Goal: Transaction & Acquisition: Purchase product/service

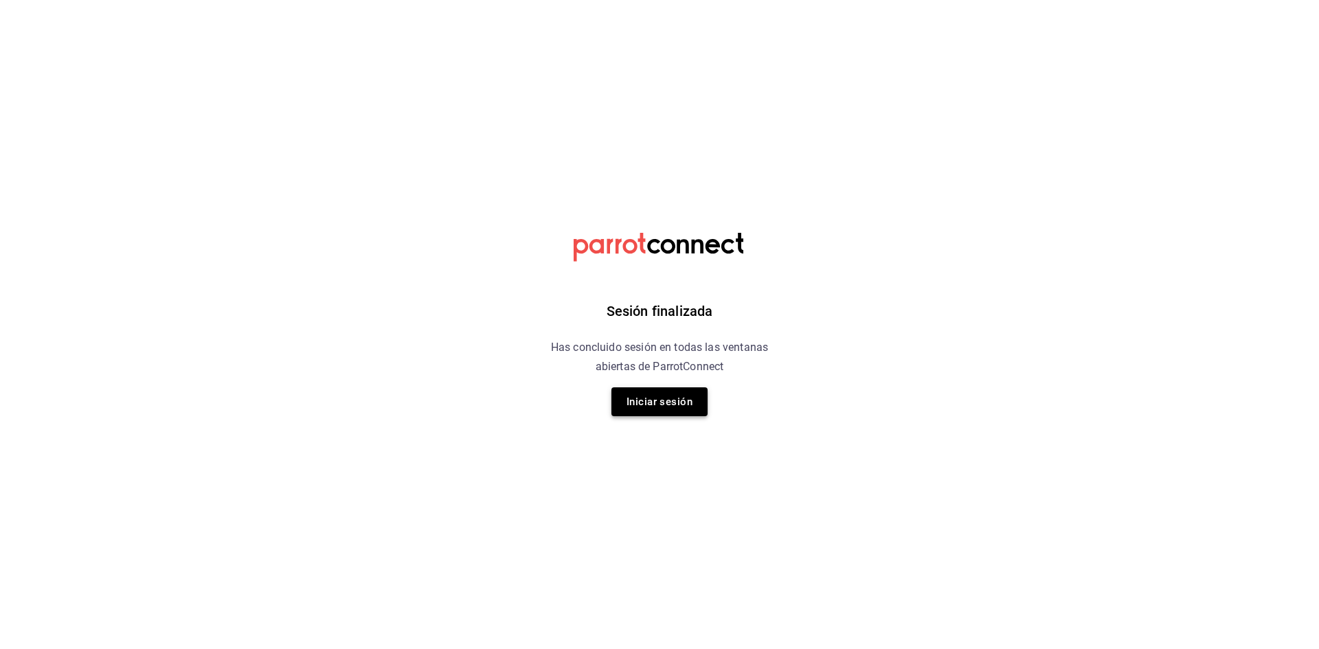
click at [671, 399] on button "Iniciar sesión" at bounding box center [660, 402] width 96 height 29
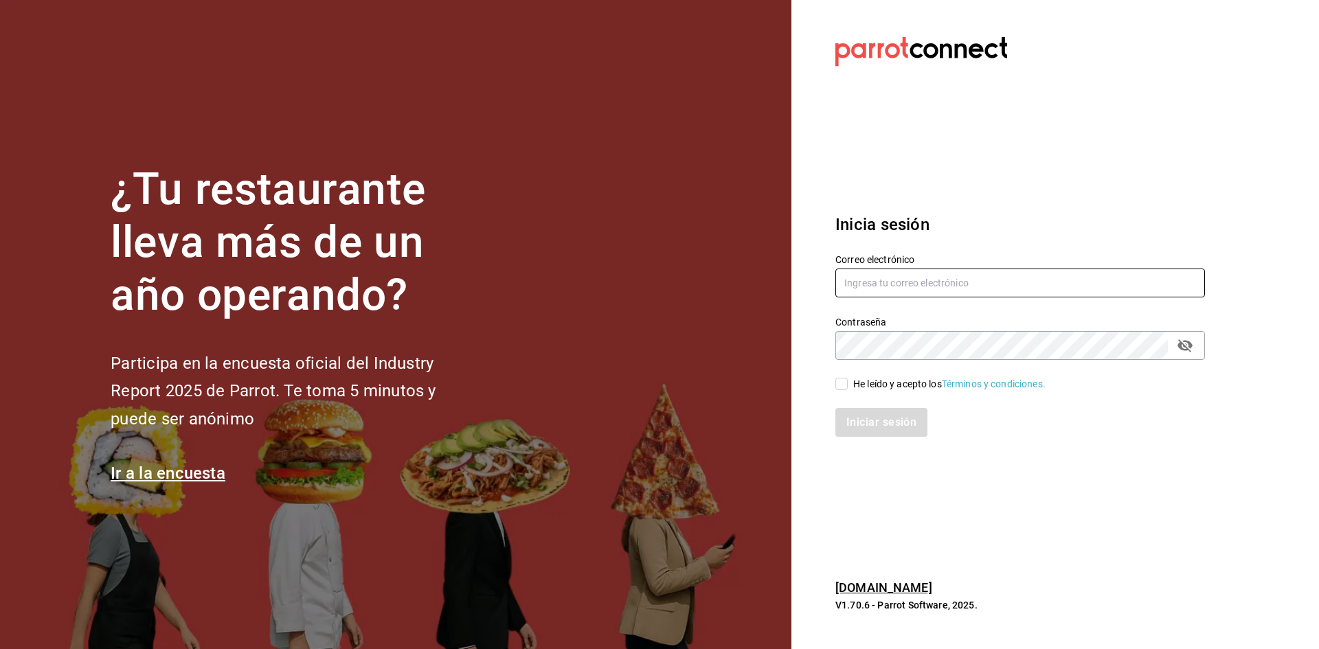
type input "[EMAIL_ADDRESS][DOMAIN_NAME]"
click at [838, 386] on input "He leído y acepto los Términos y condiciones." at bounding box center [842, 384] width 12 height 12
checkbox input "true"
click at [896, 429] on button "Iniciar sesión" at bounding box center [882, 422] width 93 height 29
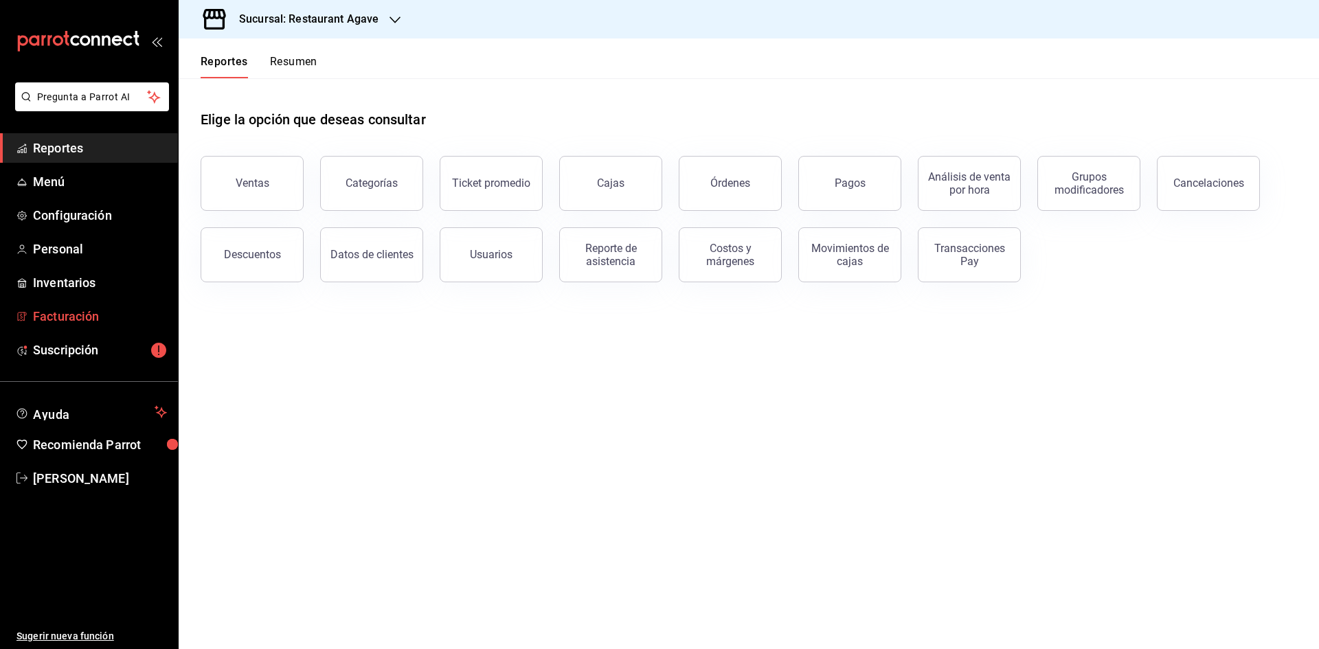
click at [40, 311] on span "Facturación" at bounding box center [100, 316] width 134 height 19
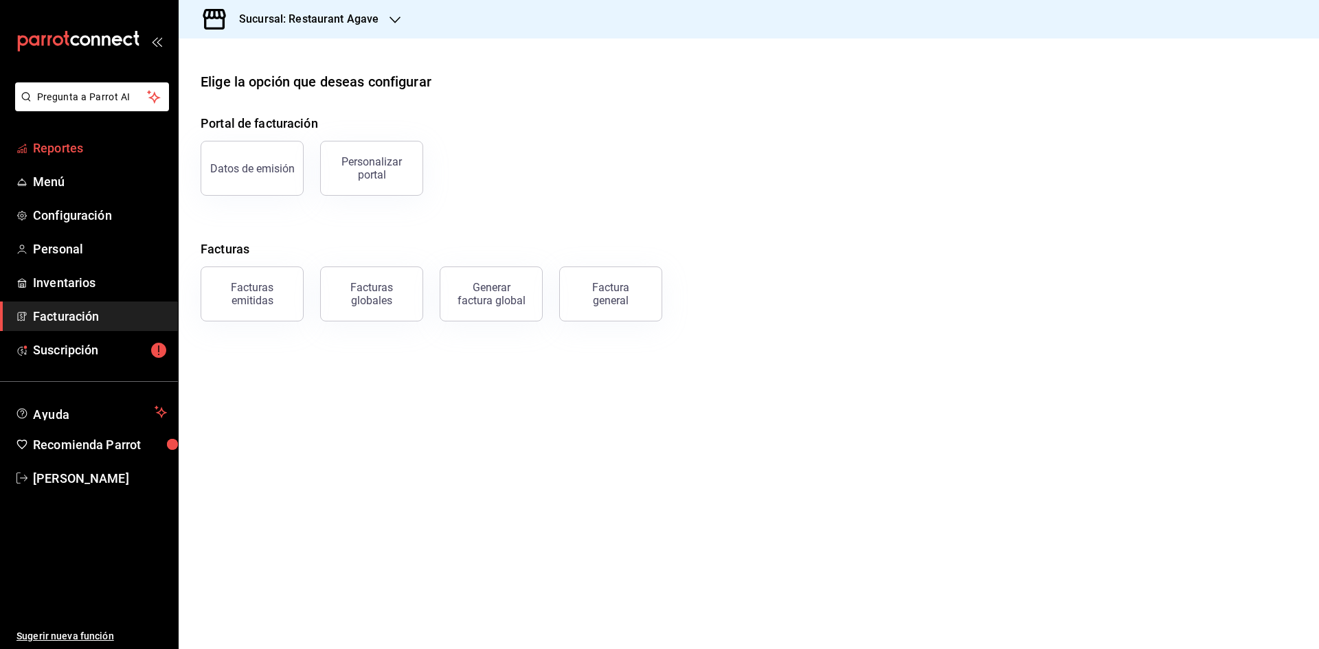
click at [53, 145] on span "Reportes" at bounding box center [100, 148] width 134 height 19
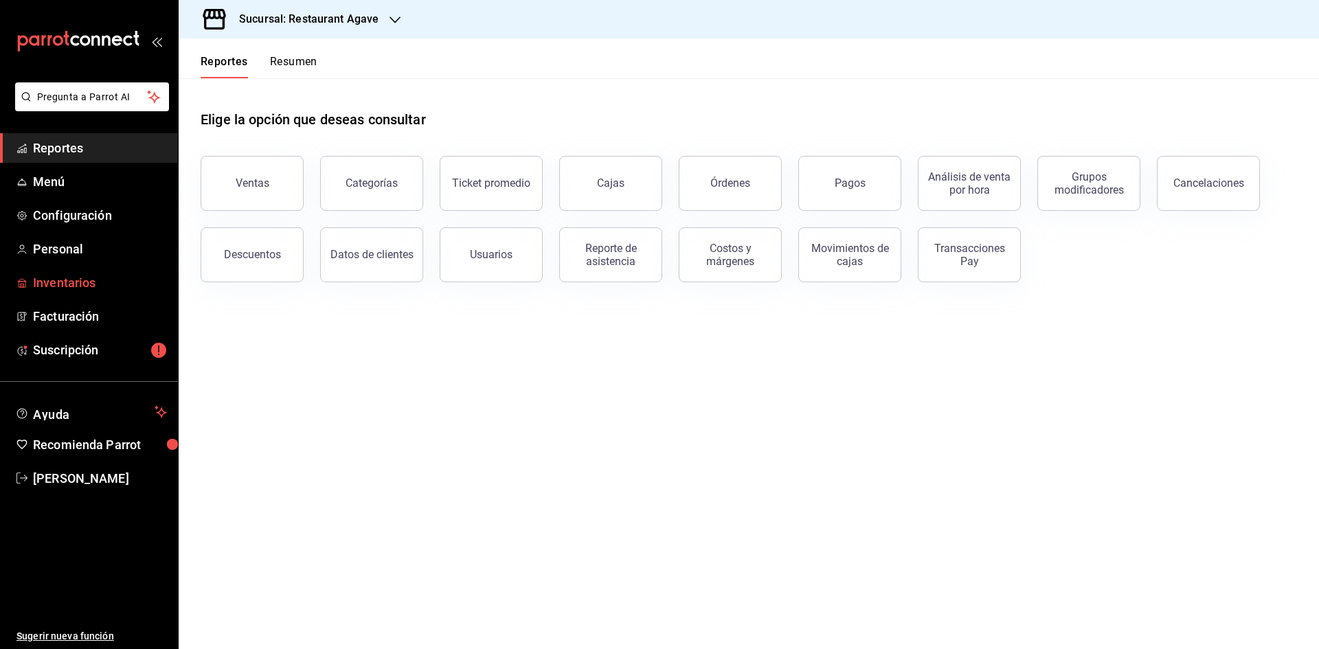
click at [85, 285] on span "Inventarios" at bounding box center [100, 283] width 134 height 19
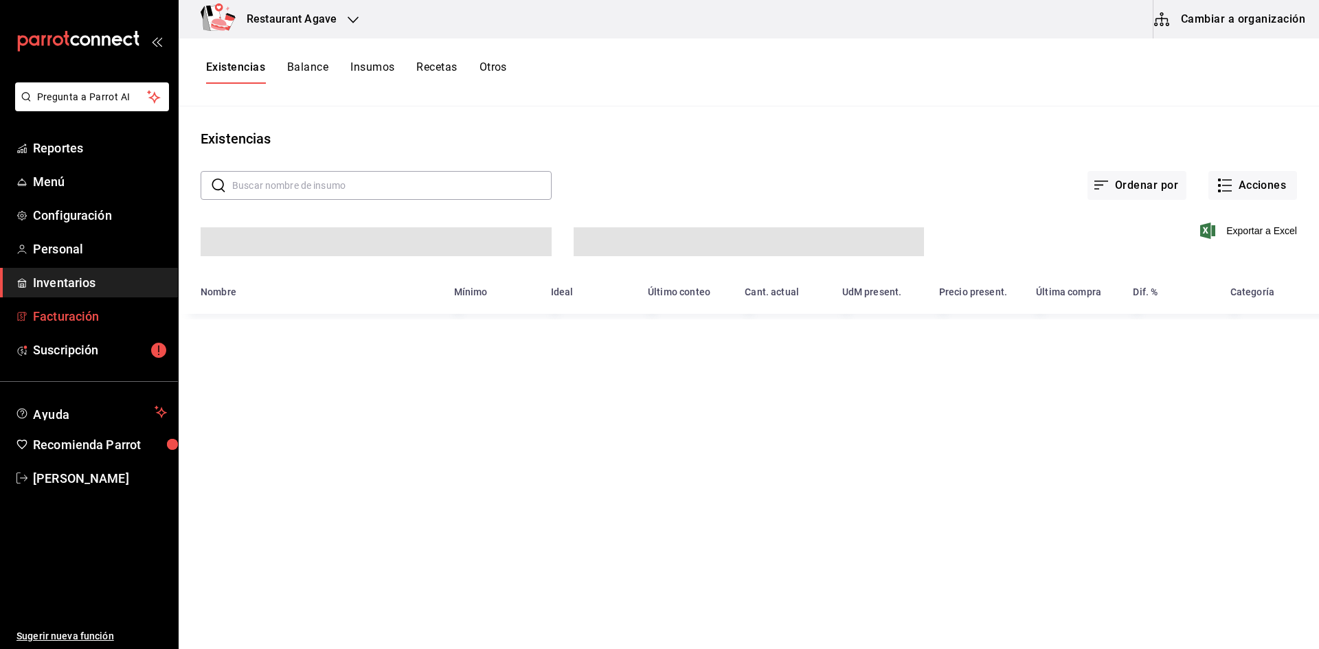
click at [85, 312] on span "Facturación" at bounding box center [100, 316] width 134 height 19
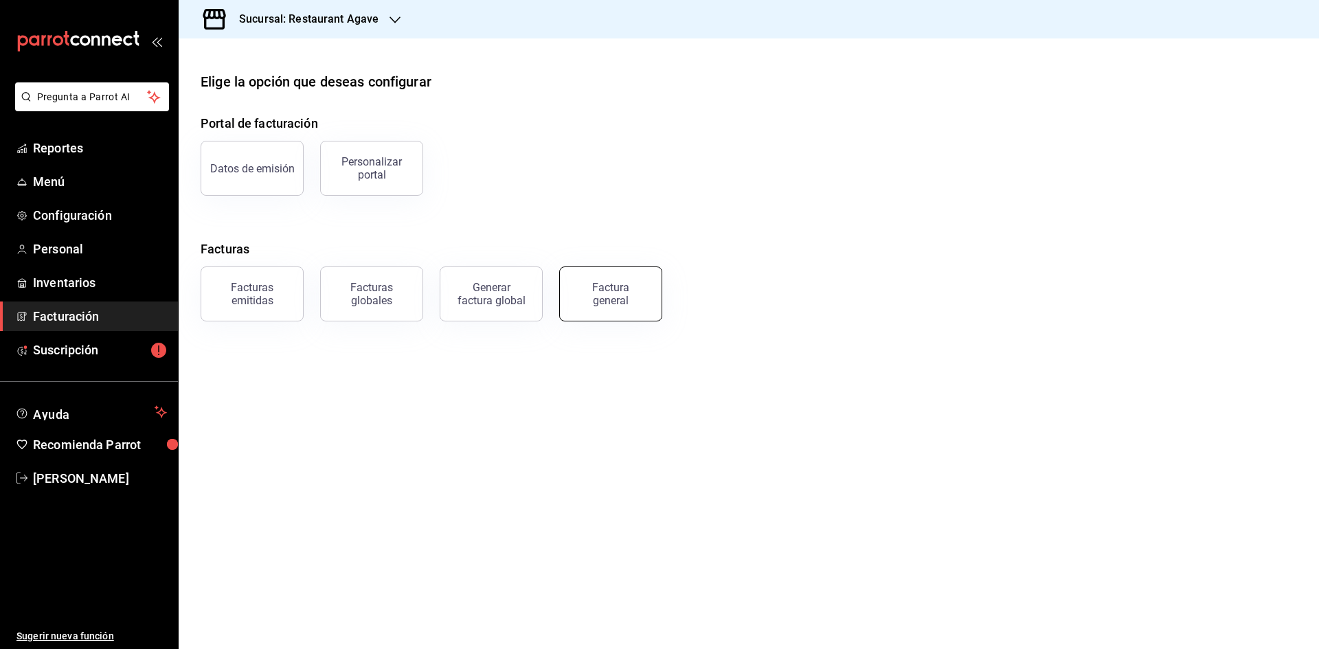
click at [647, 314] on button "Factura general" at bounding box center [610, 294] width 103 height 55
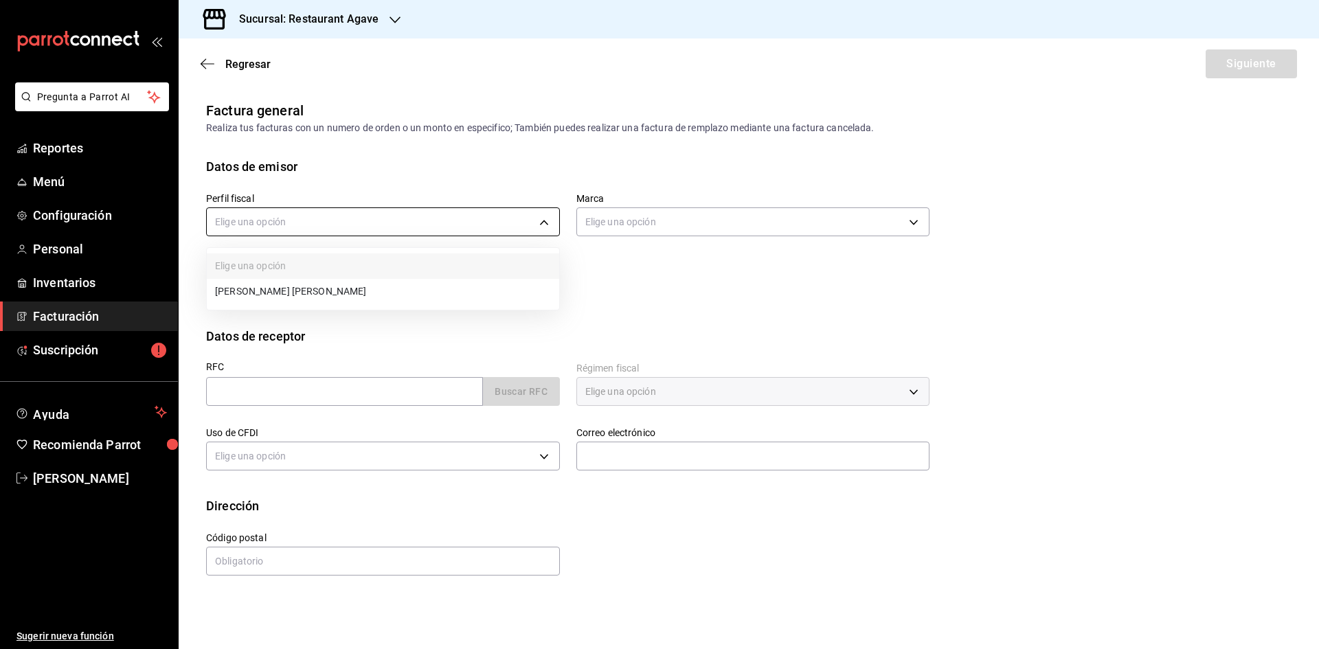
click at [520, 227] on body "Pregunta a Parrot AI Reportes Menú Configuración Personal Inventarios Facturaci…" at bounding box center [659, 324] width 1319 height 649
click at [419, 289] on li "[PERSON_NAME] [PERSON_NAME]" at bounding box center [383, 291] width 353 height 25
type input "ad901036-74df-4fe8-addc-bdb4b17d016d"
type input "ac14864f-e3a0-4832-92fd-dda121f57a49"
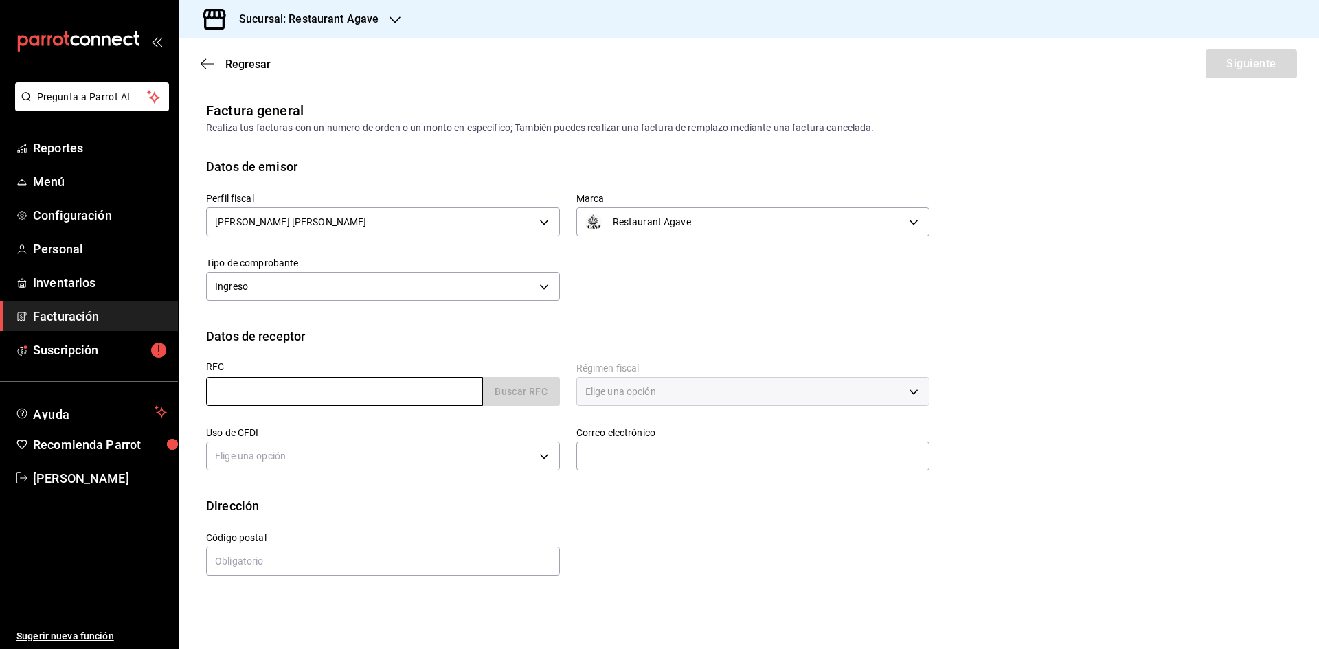
click at [350, 393] on input "text" at bounding box center [344, 391] width 277 height 29
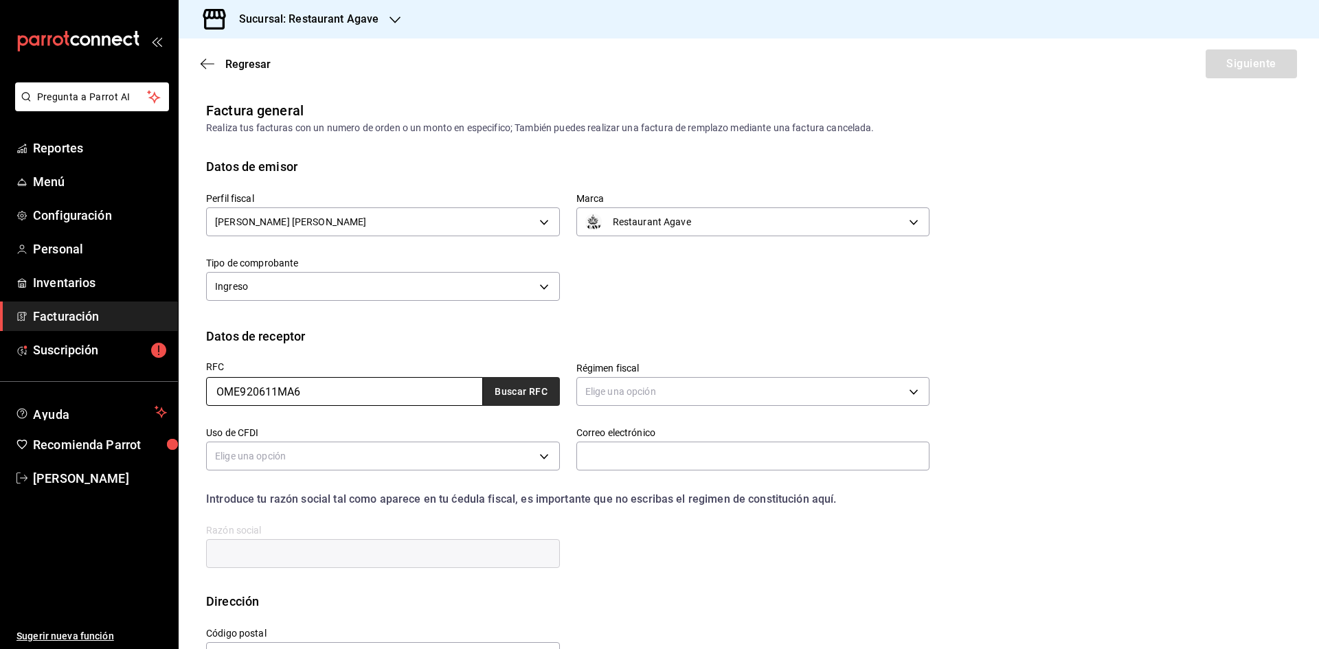
type input "OME920611MA6"
click at [528, 396] on button "Buscar RFC" at bounding box center [521, 391] width 77 height 29
click at [840, 392] on body "Pregunta a Parrot AI Reportes Menú Configuración Personal Inventarios Facturaci…" at bounding box center [659, 324] width 1319 height 649
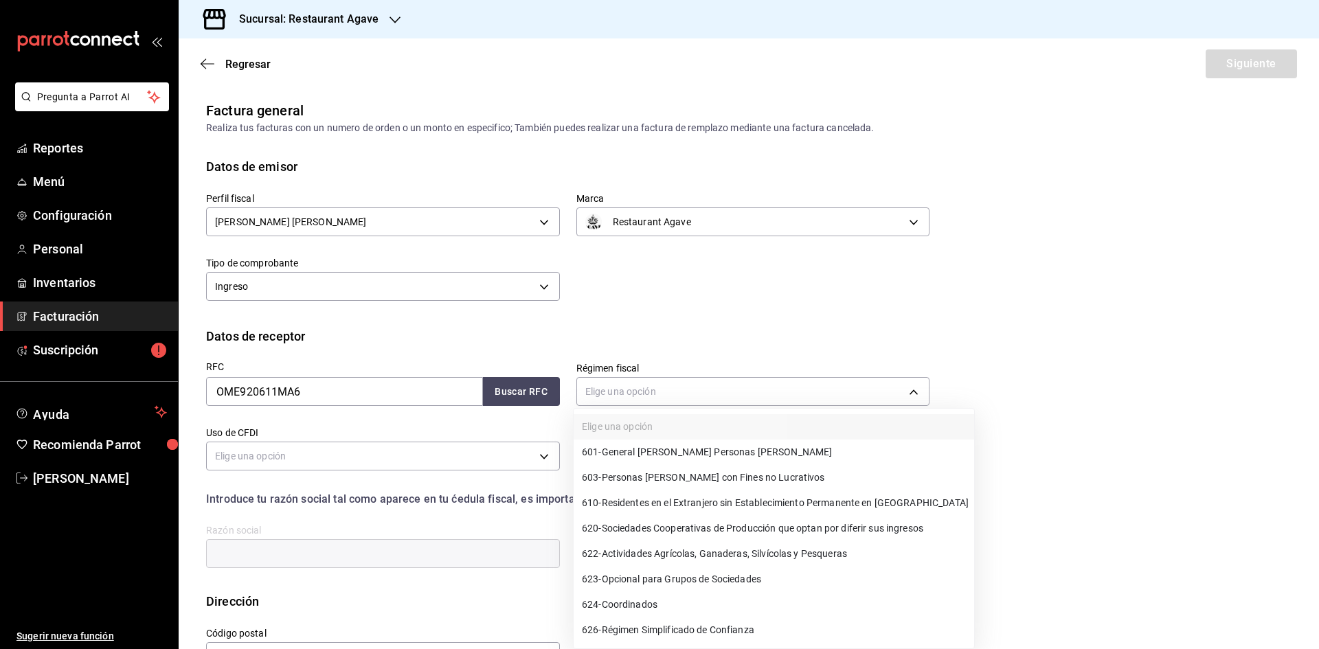
click at [791, 448] on li "601 - General [PERSON_NAME] Personas [PERSON_NAME]" at bounding box center [774, 452] width 401 height 25
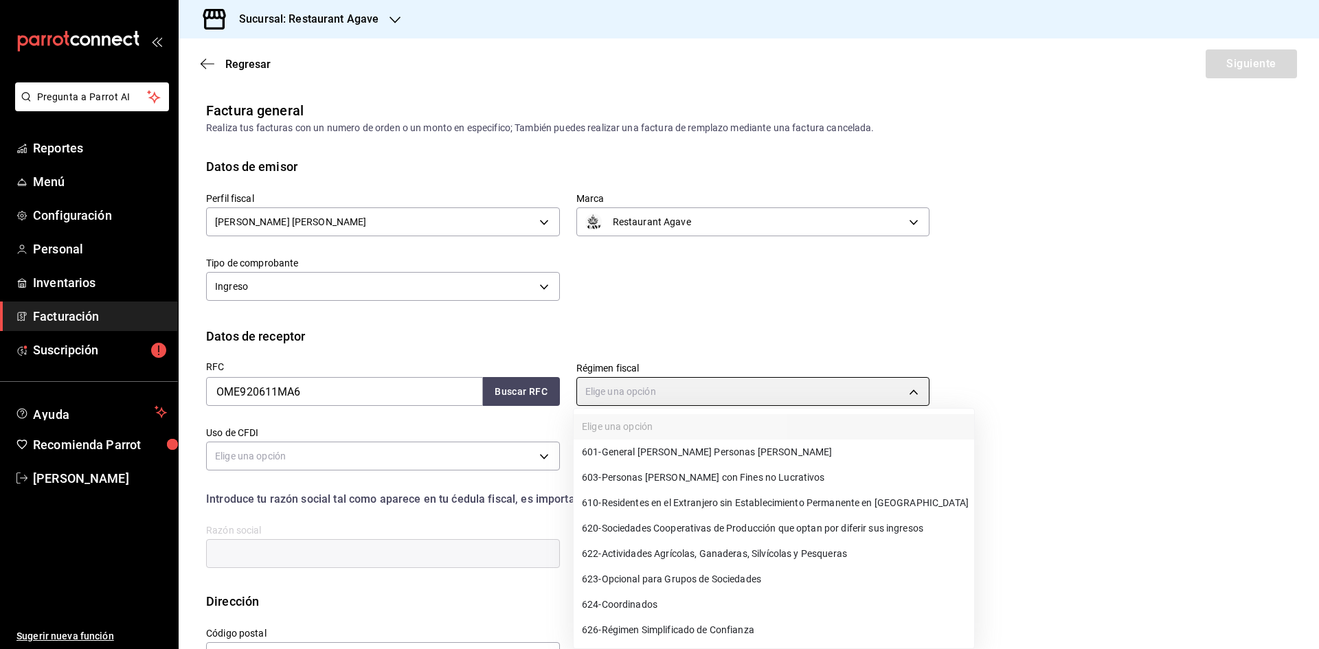
type input "601"
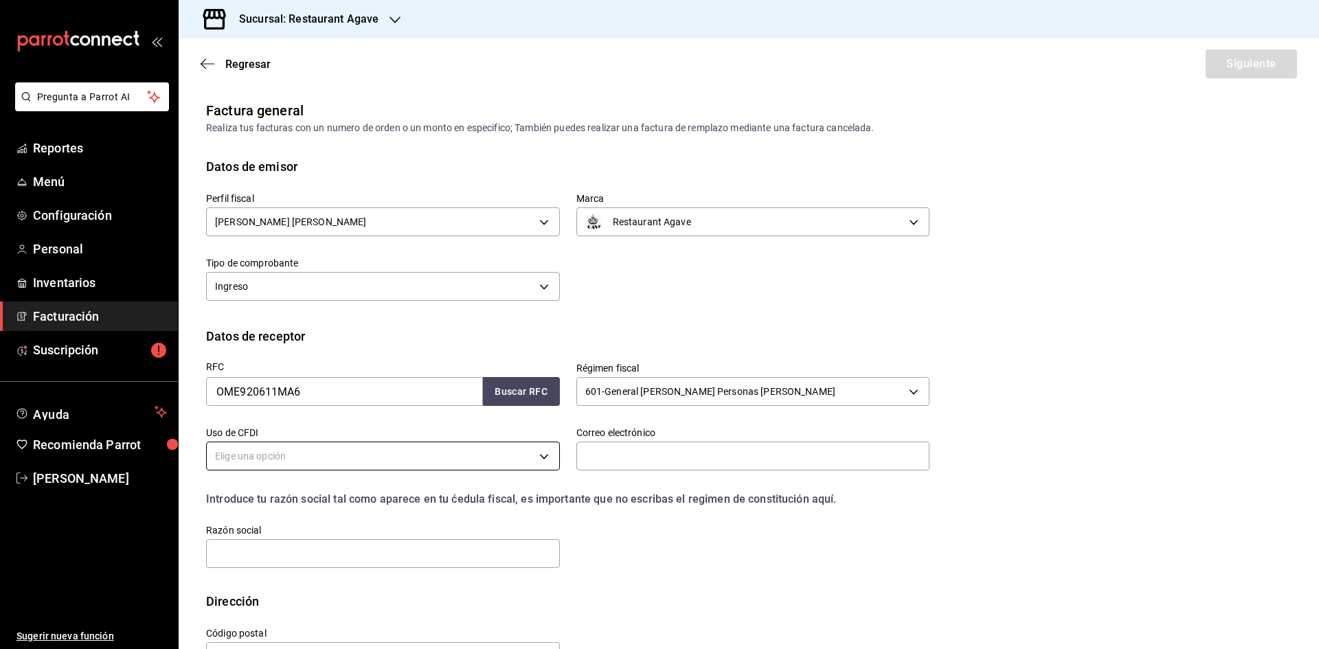
click at [547, 463] on body "Pregunta a Parrot AI Reportes Menú Configuración Personal Inventarios Facturaci…" at bounding box center [659, 324] width 1319 height 649
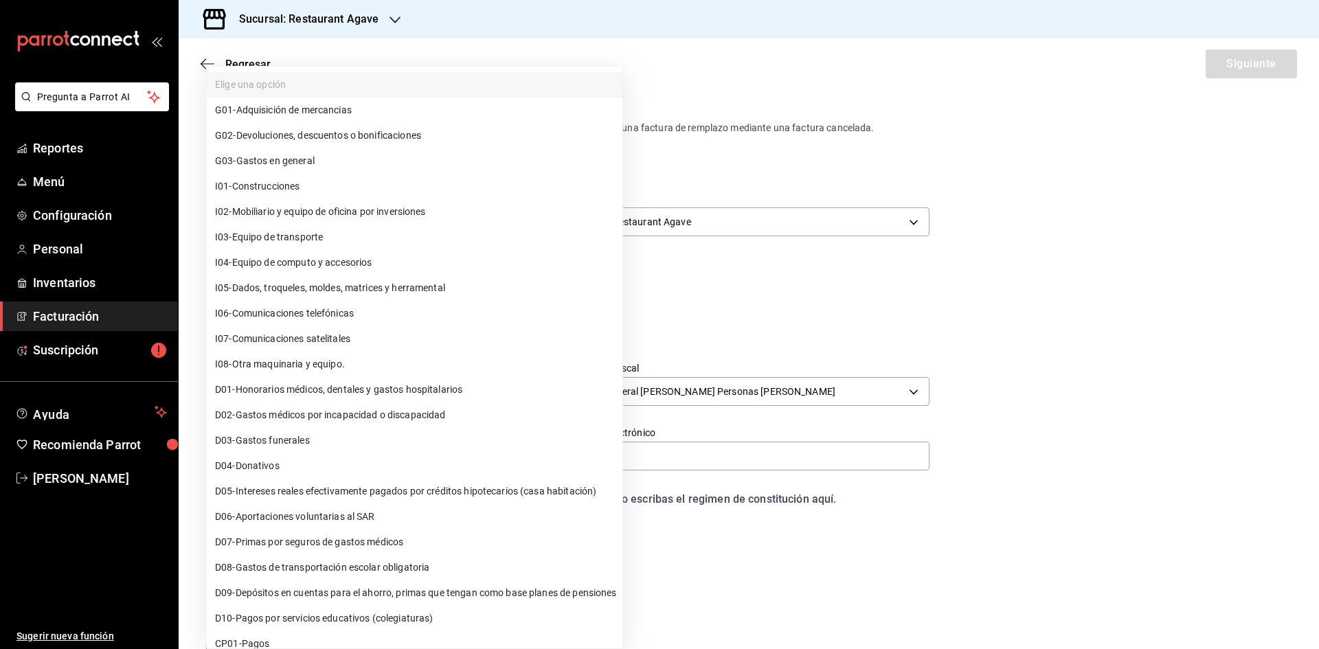
click at [381, 165] on li "G03 - Gastos en general" at bounding box center [415, 160] width 416 height 25
type input "G03"
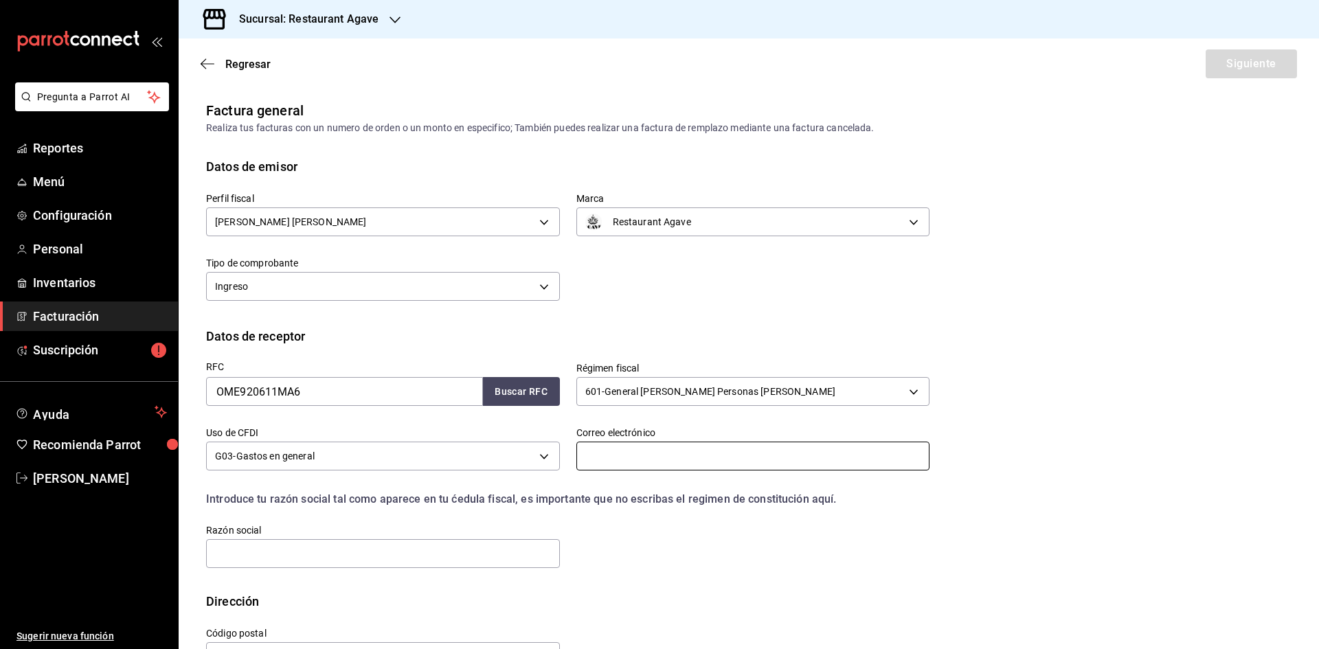
click at [637, 443] on input "text" at bounding box center [754, 456] width 354 height 29
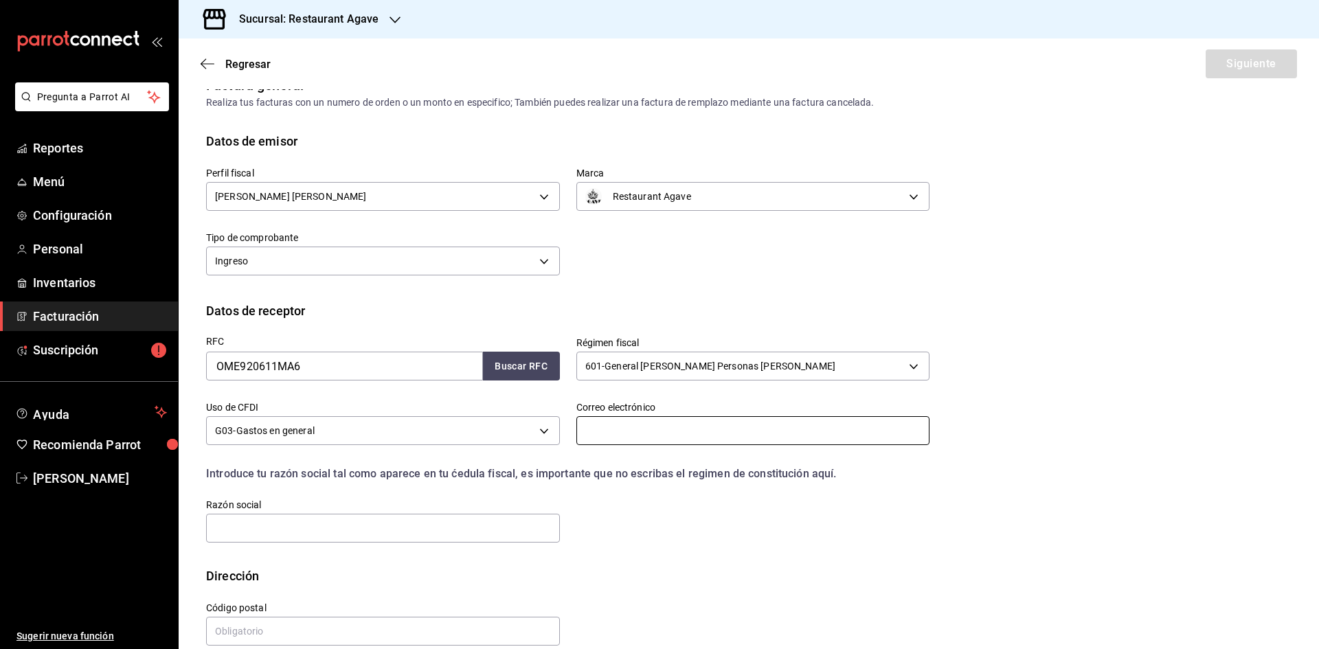
scroll to position [46, 0]
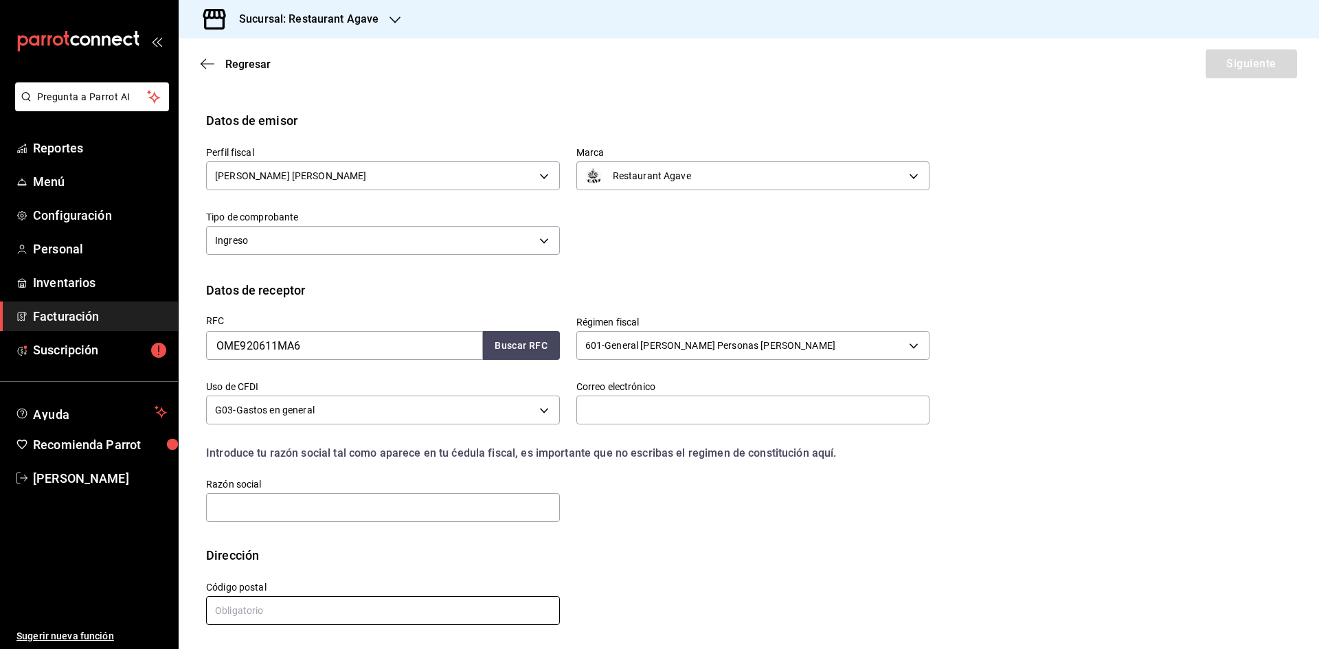
click at [311, 610] on input "text" at bounding box center [383, 611] width 354 height 29
type input "76800"
click at [382, 510] on input "text" at bounding box center [383, 507] width 354 height 29
type input "OMYA [GEOGRAPHIC_DATA]"
click at [711, 416] on input "text" at bounding box center [754, 410] width 354 height 29
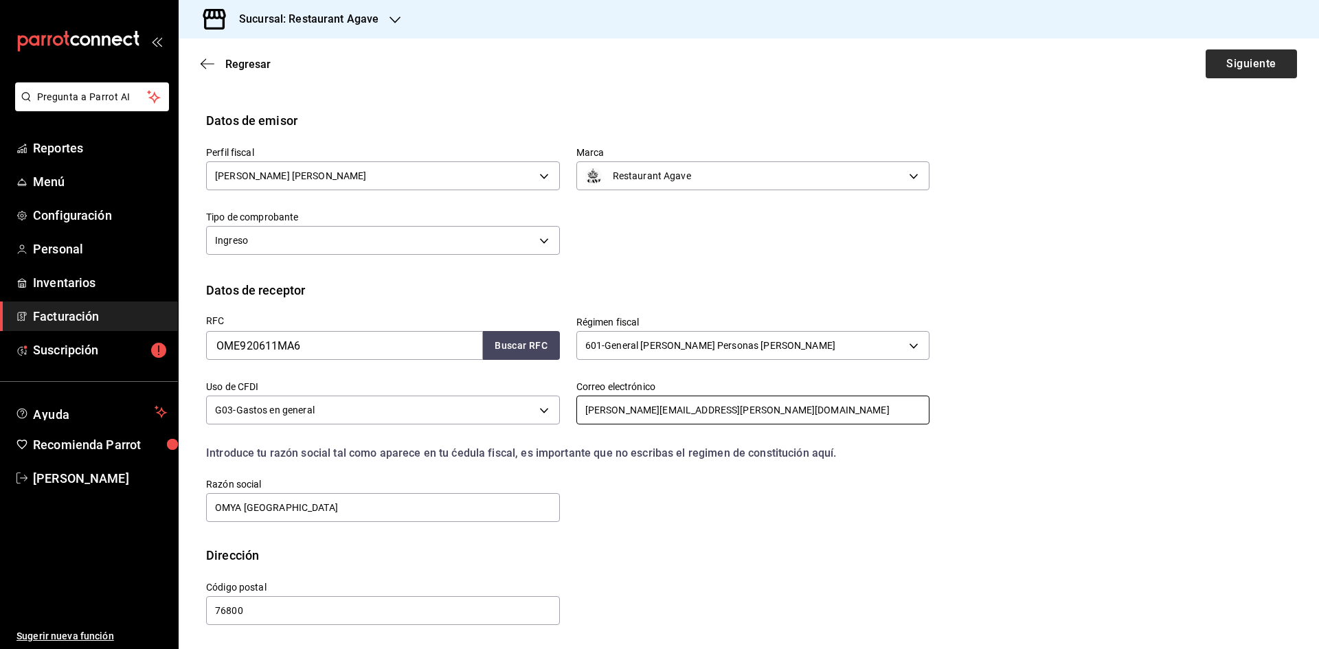
type input "[PERSON_NAME][EMAIL_ADDRESS][PERSON_NAME][DOMAIN_NAME]"
click at [1265, 66] on button "Siguiente" at bounding box center [1251, 63] width 91 height 29
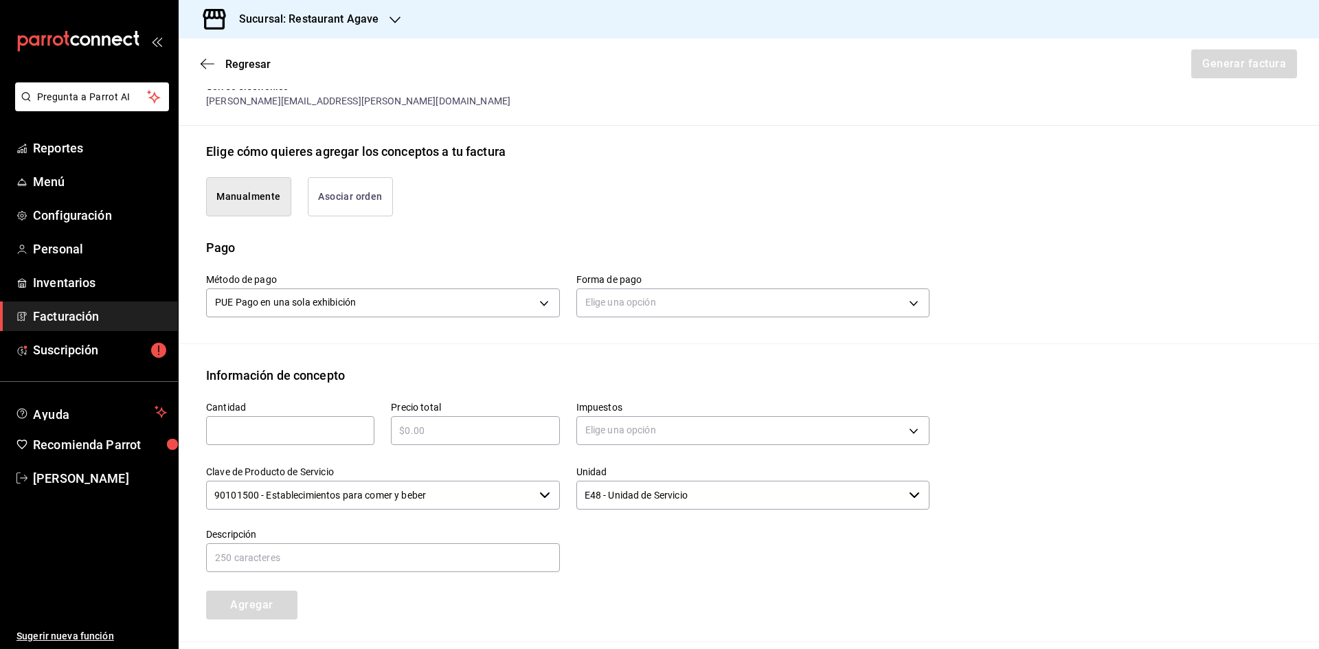
scroll to position [275, 0]
click at [274, 434] on input "text" at bounding box center [290, 429] width 168 height 16
type input "1"
click at [425, 429] on input "text" at bounding box center [475, 429] width 168 height 16
type input "$610"
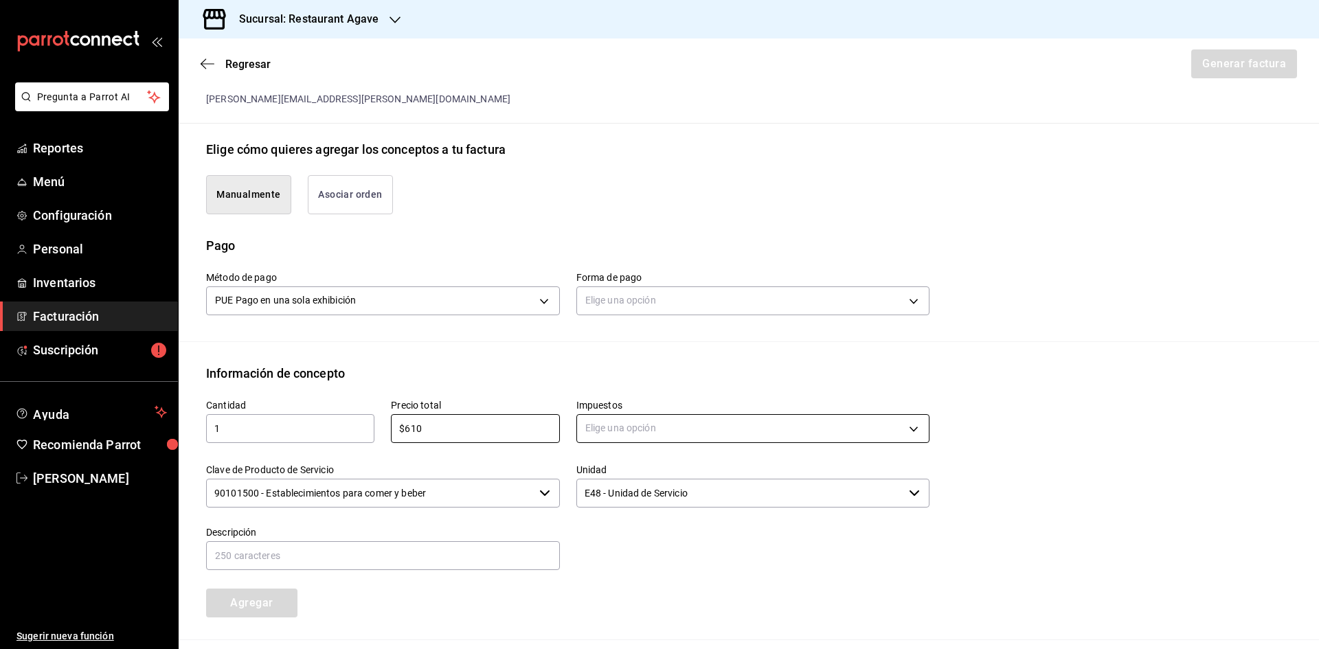
click at [646, 425] on body "Pregunta a Parrot AI Reportes Menú Configuración Personal Inventarios Facturaci…" at bounding box center [659, 324] width 1319 height 649
click at [654, 538] on li "IVA 16%" at bounding box center [748, 539] width 349 height 23
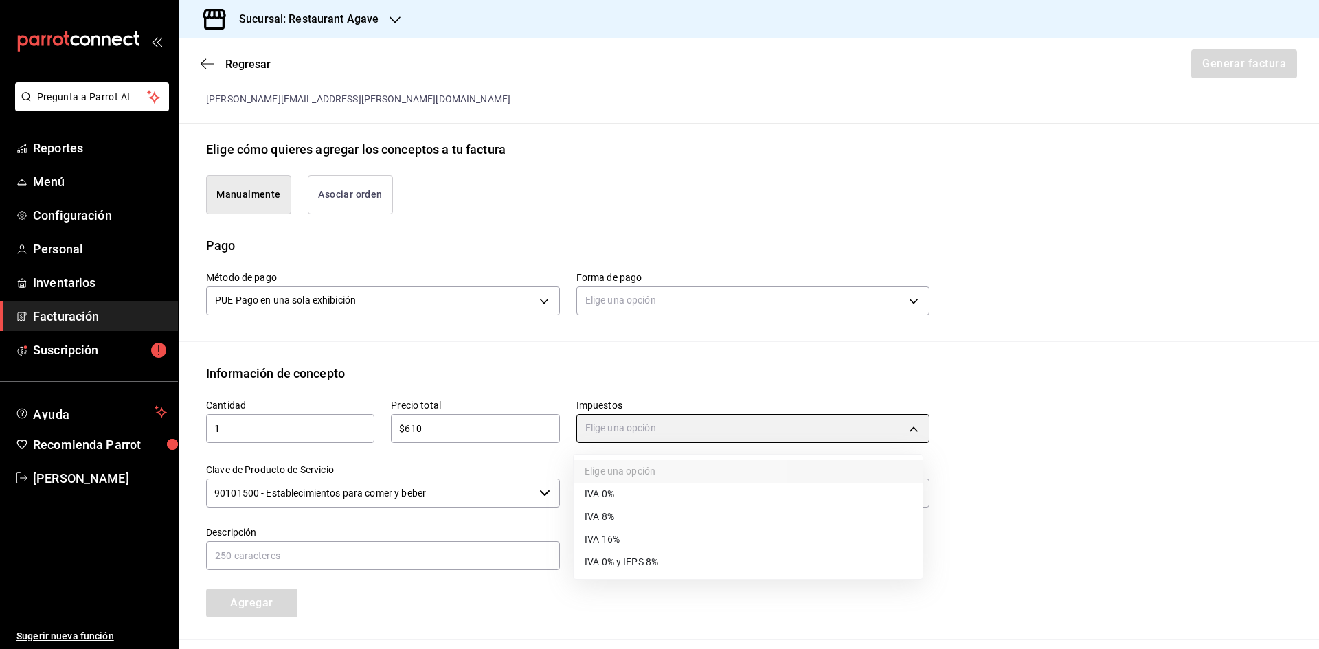
type input "IVA_16"
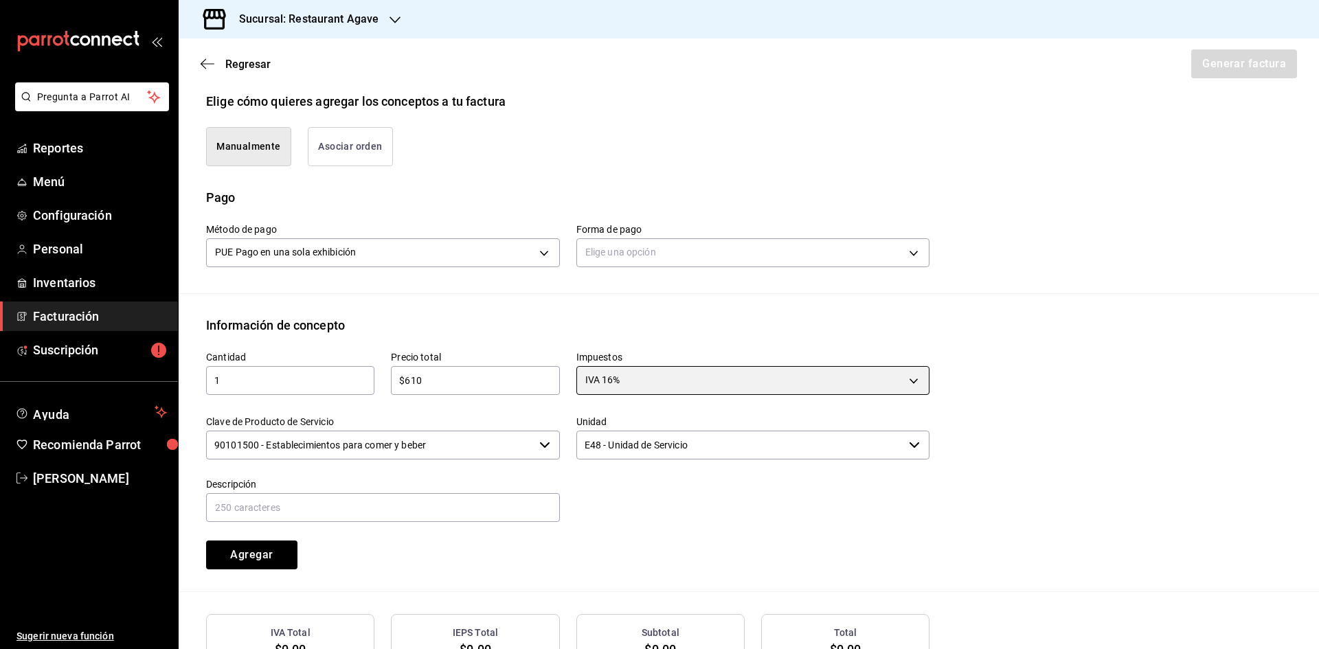
scroll to position [412, 0]
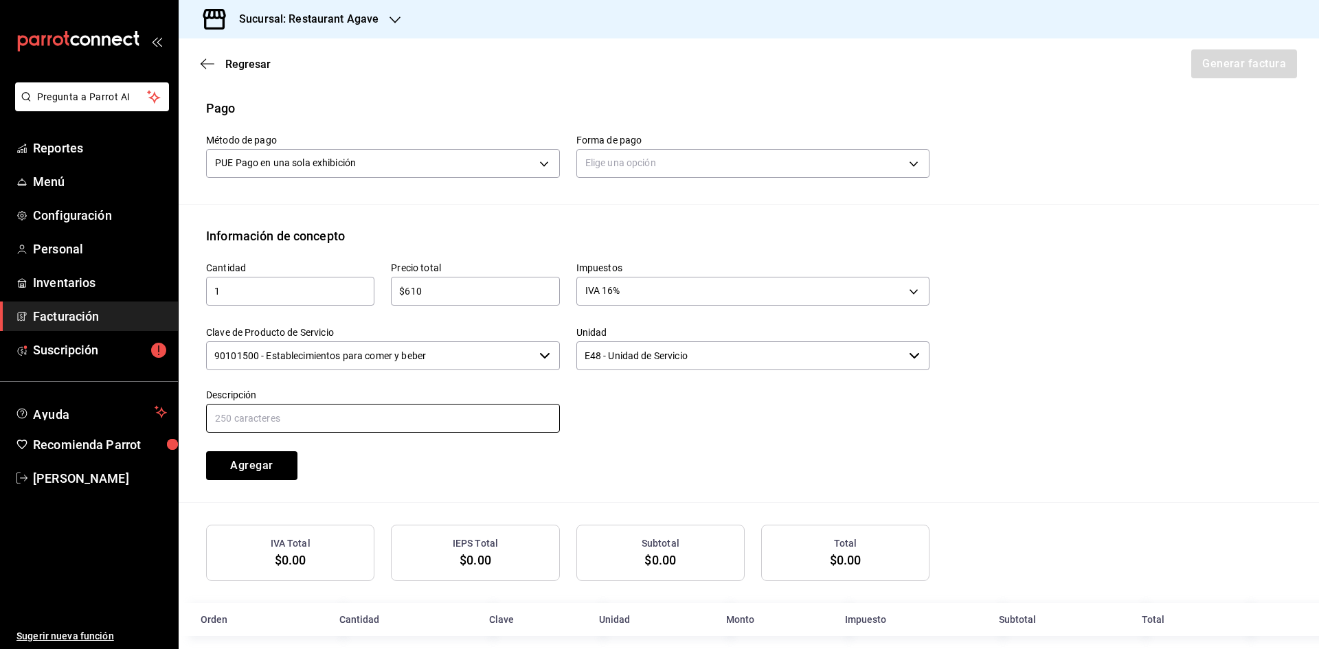
click at [360, 414] on input "text" at bounding box center [383, 418] width 354 height 29
type input "Consumo"
click at [269, 468] on button "Agregar" at bounding box center [251, 466] width 91 height 29
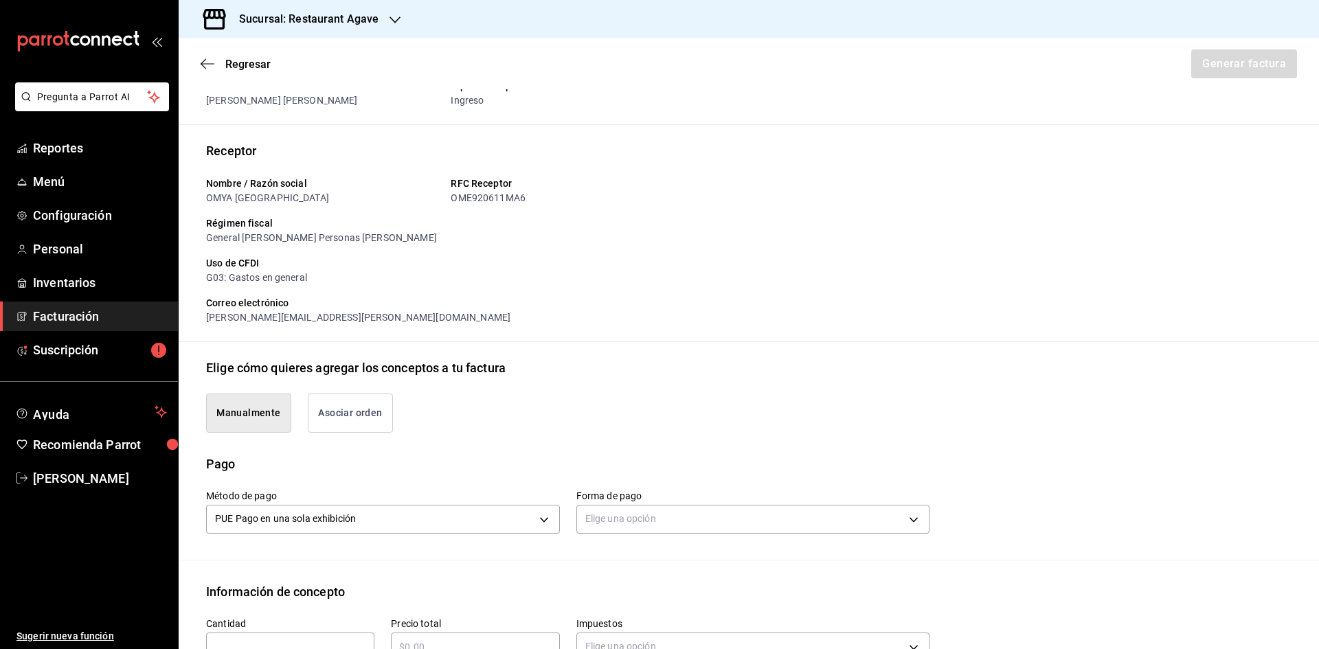
scroll to position [49, 0]
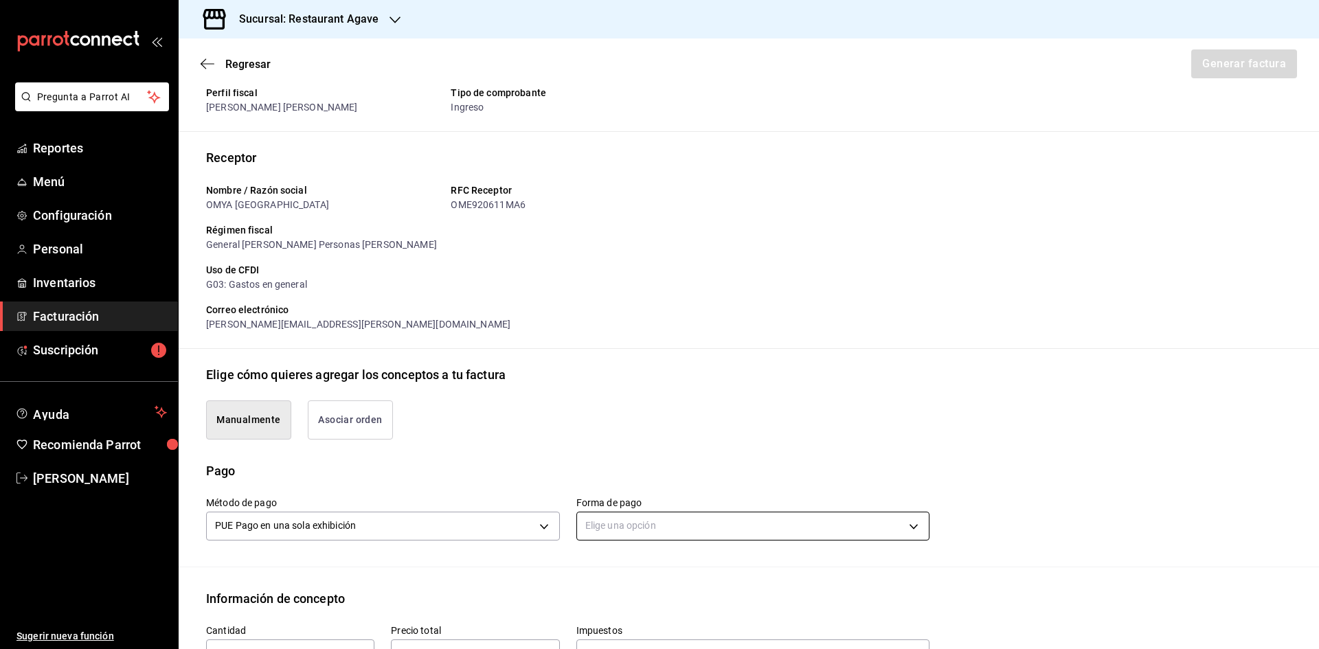
click at [825, 520] on body "Pregunta a Parrot AI Reportes Menú Configuración Personal Inventarios Facturaci…" at bounding box center [659, 324] width 1319 height 649
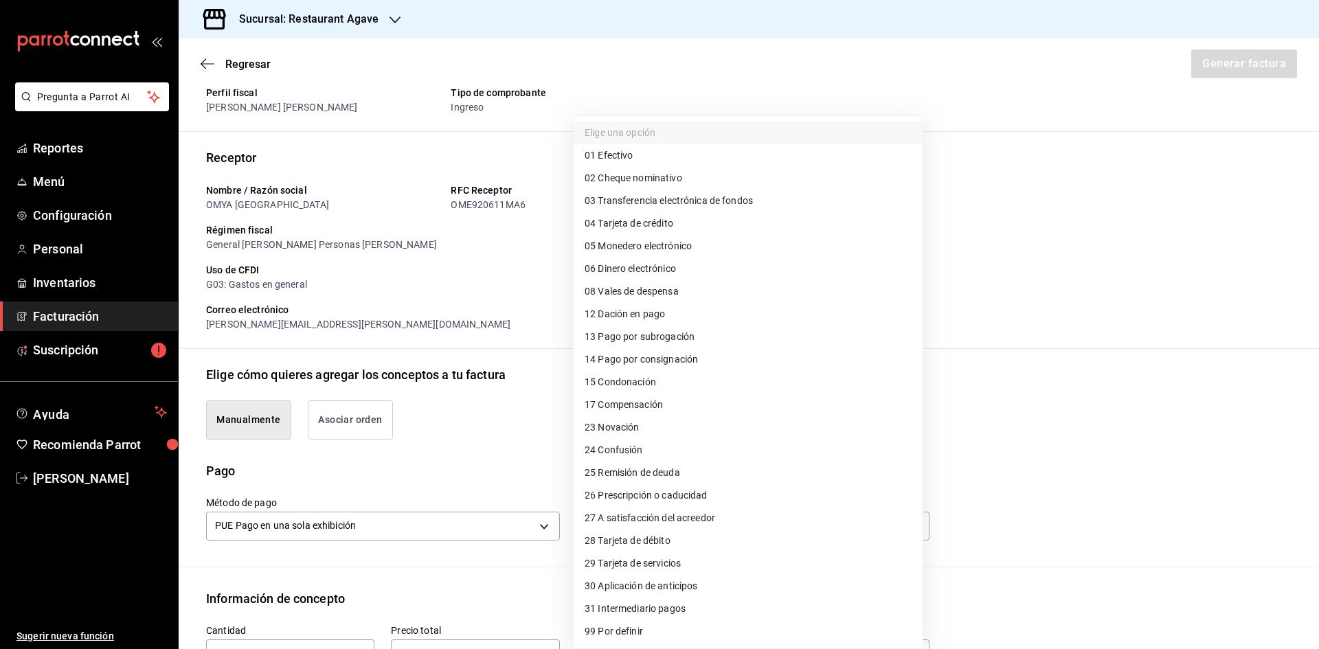
click at [737, 227] on li "04 Tarjeta de crédito" at bounding box center [748, 223] width 349 height 23
type input "04"
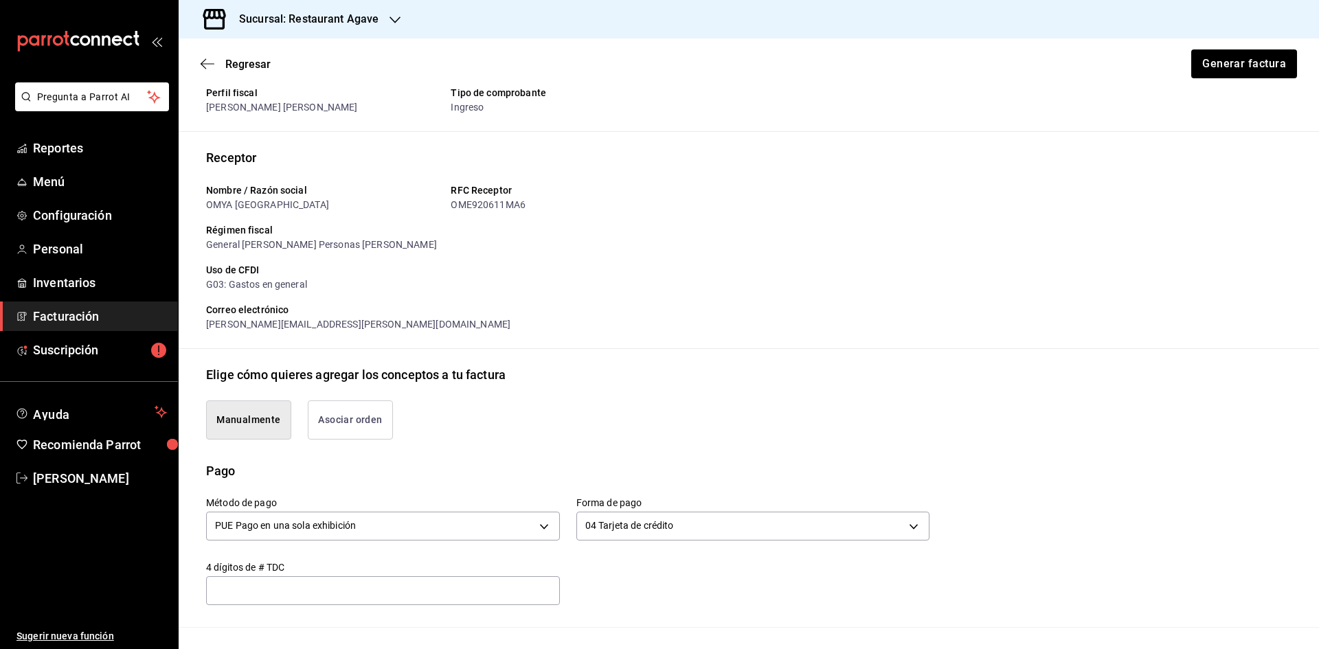
click at [443, 602] on div "​" at bounding box center [383, 591] width 354 height 29
click at [1245, 67] on button "Generar factura" at bounding box center [1243, 63] width 107 height 29
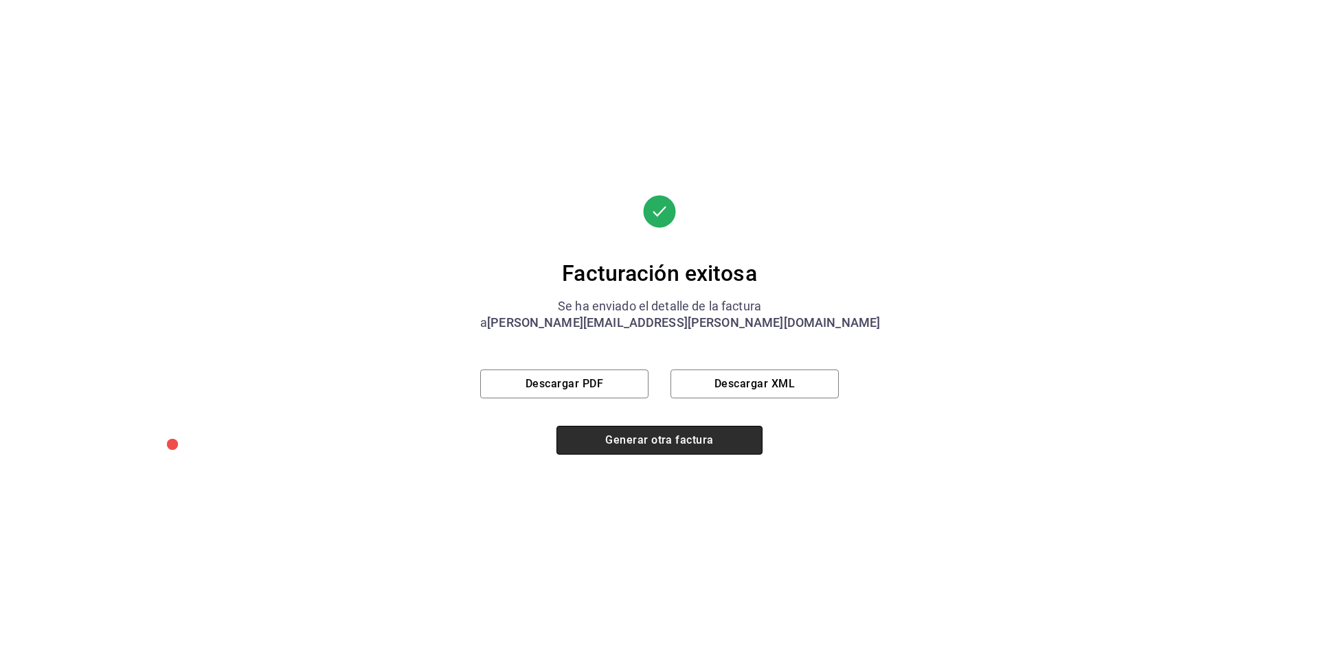
click at [672, 445] on button "Generar otra factura" at bounding box center [660, 440] width 206 height 29
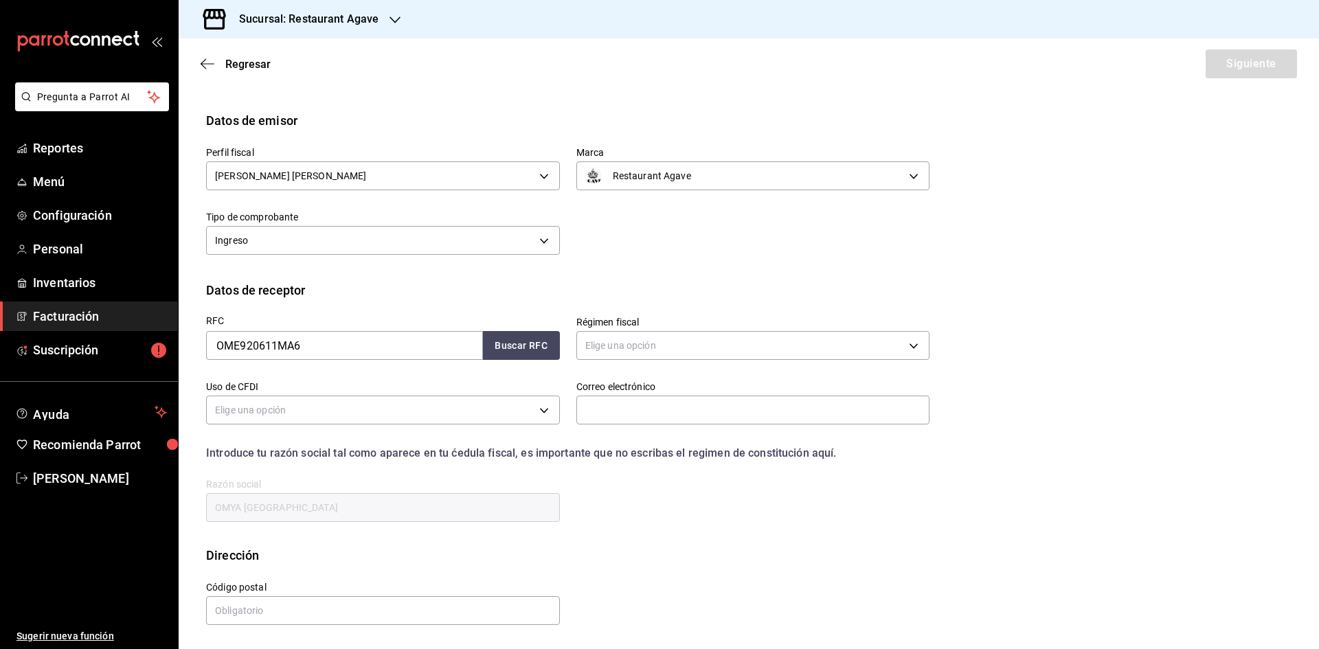
scroll to position [0, 0]
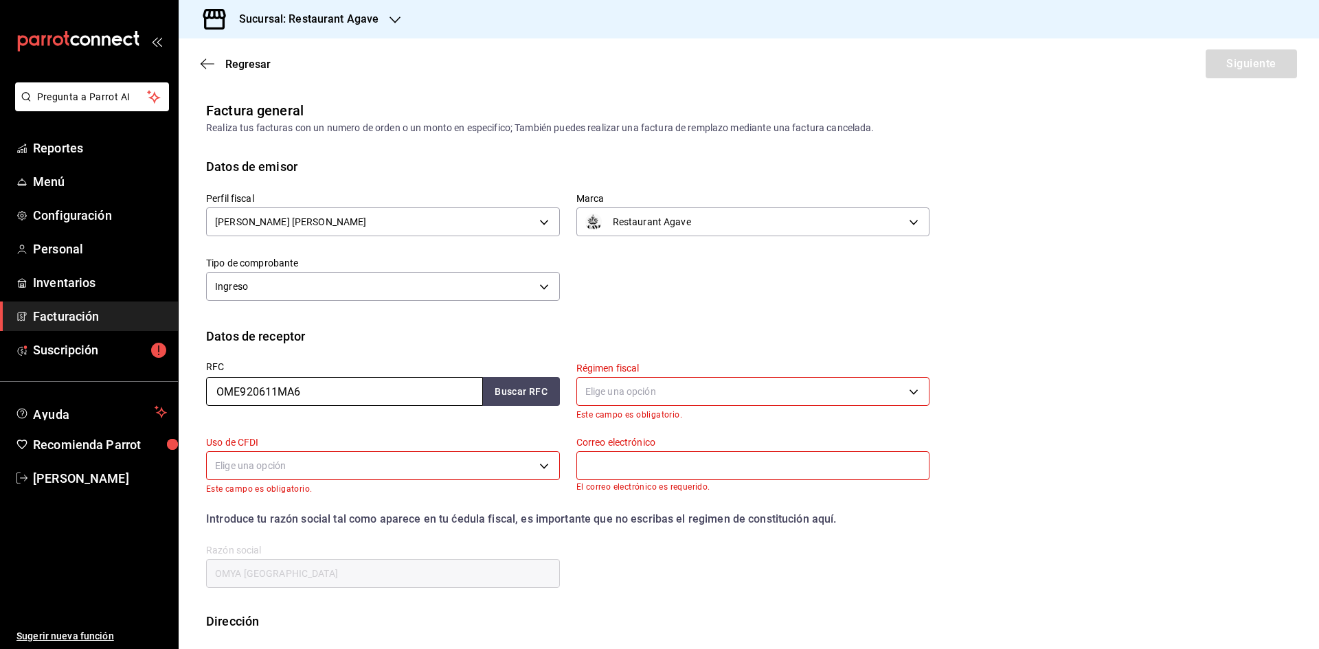
click at [427, 391] on input "OME920611MA6" at bounding box center [344, 391] width 277 height 29
type input "MOEO7204139Z1"
click at [492, 388] on button "Buscar RFC" at bounding box center [521, 391] width 77 height 29
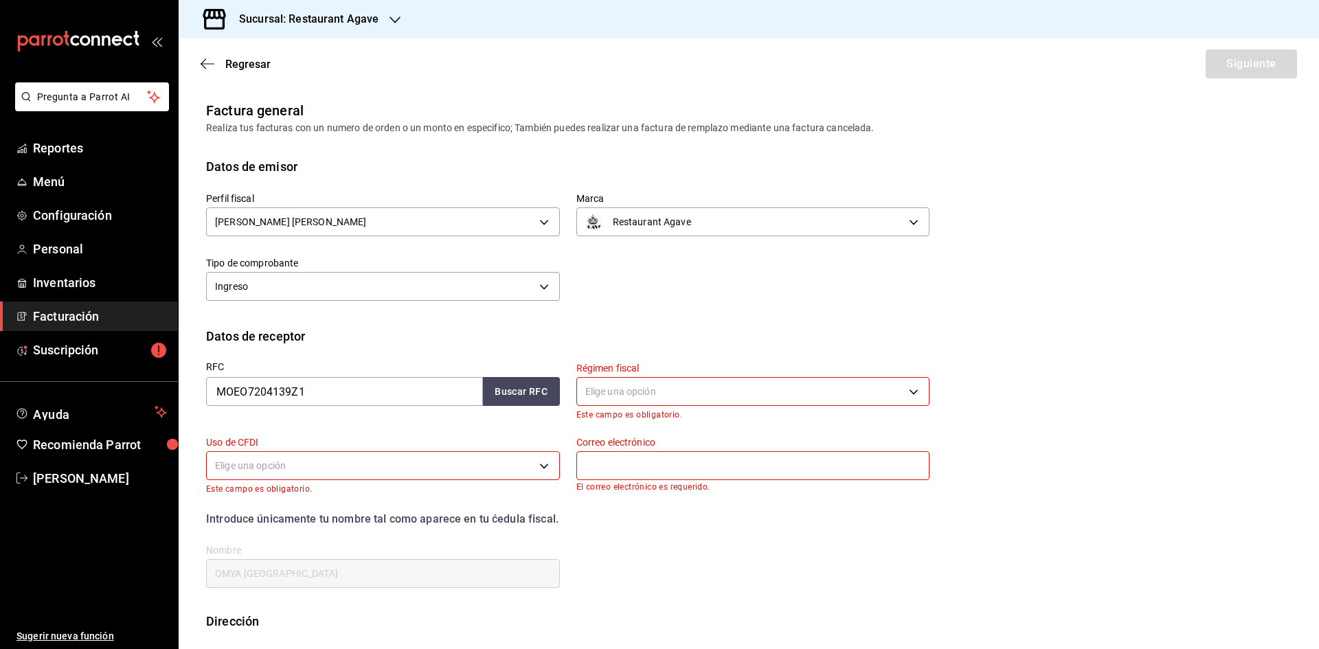
click at [845, 396] on body "Pregunta a Parrot AI Reportes Menú Configuración Personal Inventarios Facturaci…" at bounding box center [659, 324] width 1319 height 649
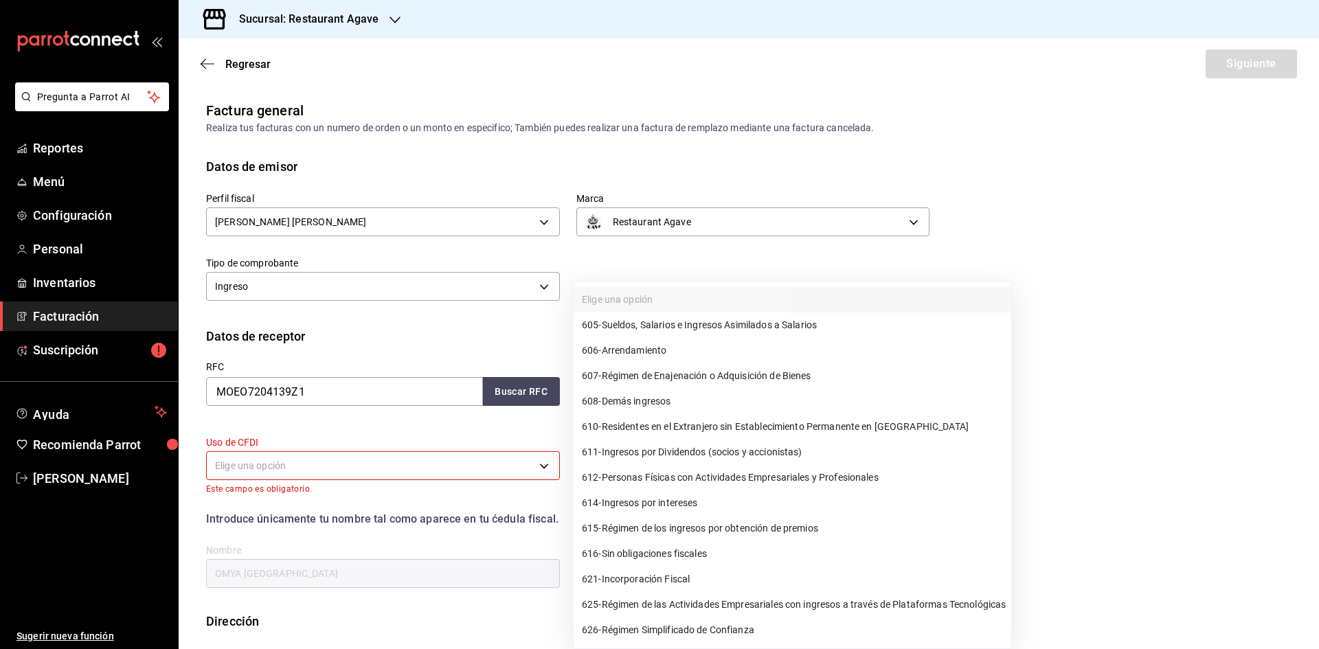
click at [1232, 489] on div at bounding box center [659, 324] width 1319 height 649
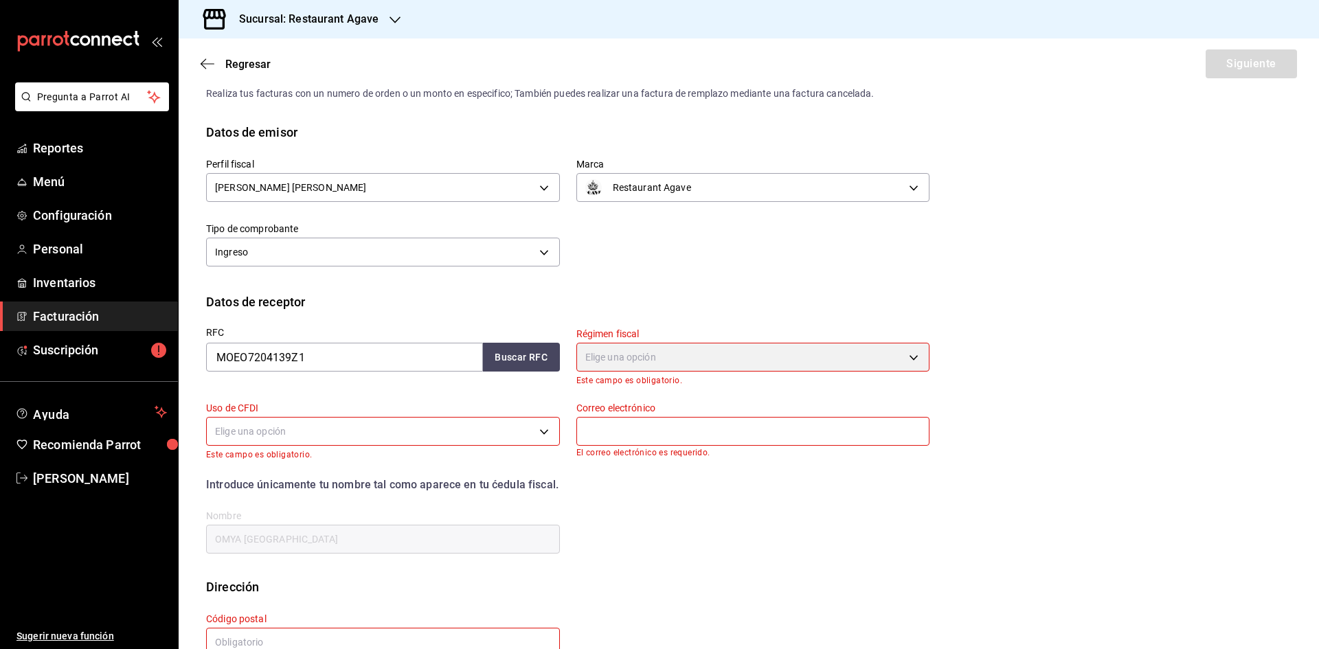
scroll to position [76, 0]
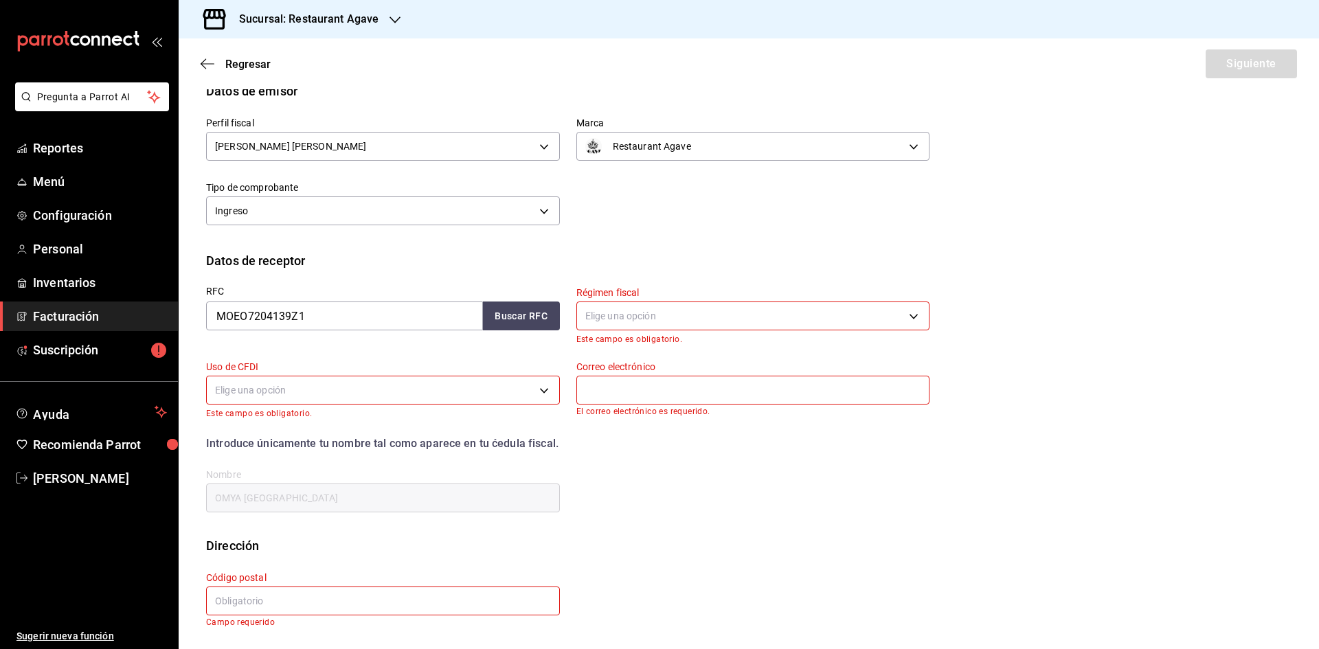
click at [874, 315] on body "Pregunta a Parrot AI Reportes Menú Configuración Personal Inventarios Facturaci…" at bounding box center [659, 324] width 1319 height 649
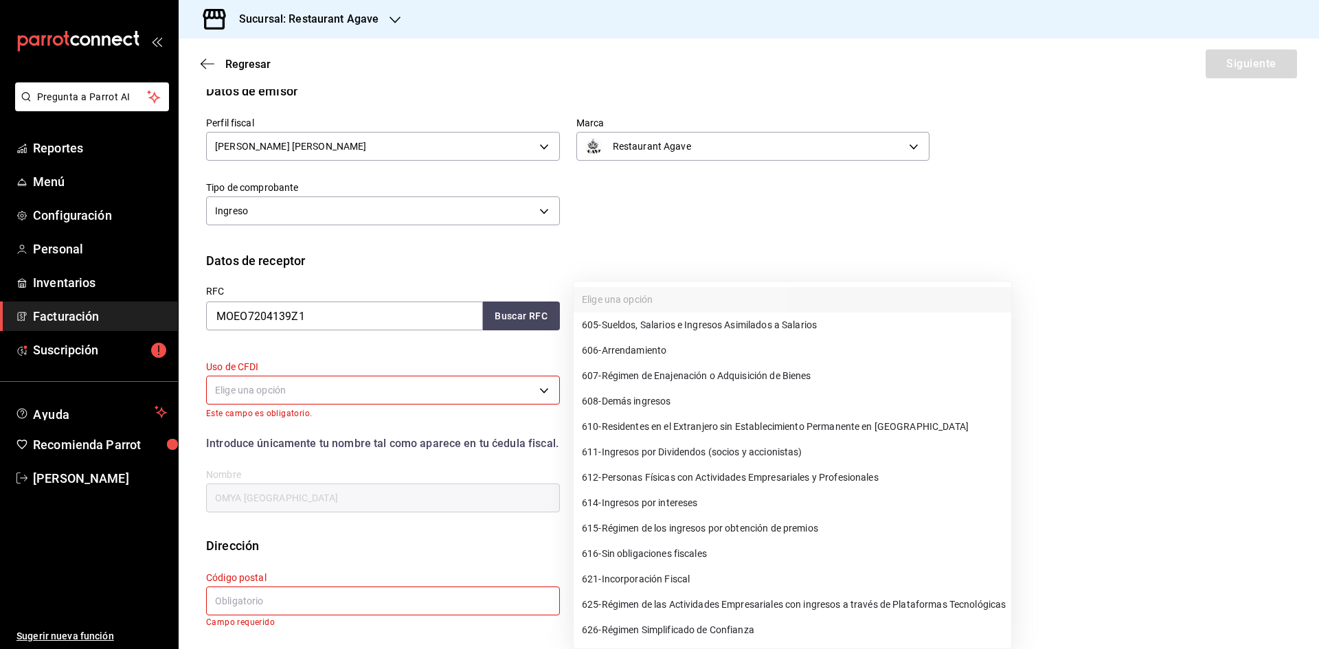
drag, startPoint x: 1313, startPoint y: 514, endPoint x: 1315, endPoint y: 537, distance: 23.5
click at [1315, 537] on div at bounding box center [659, 324] width 1319 height 649
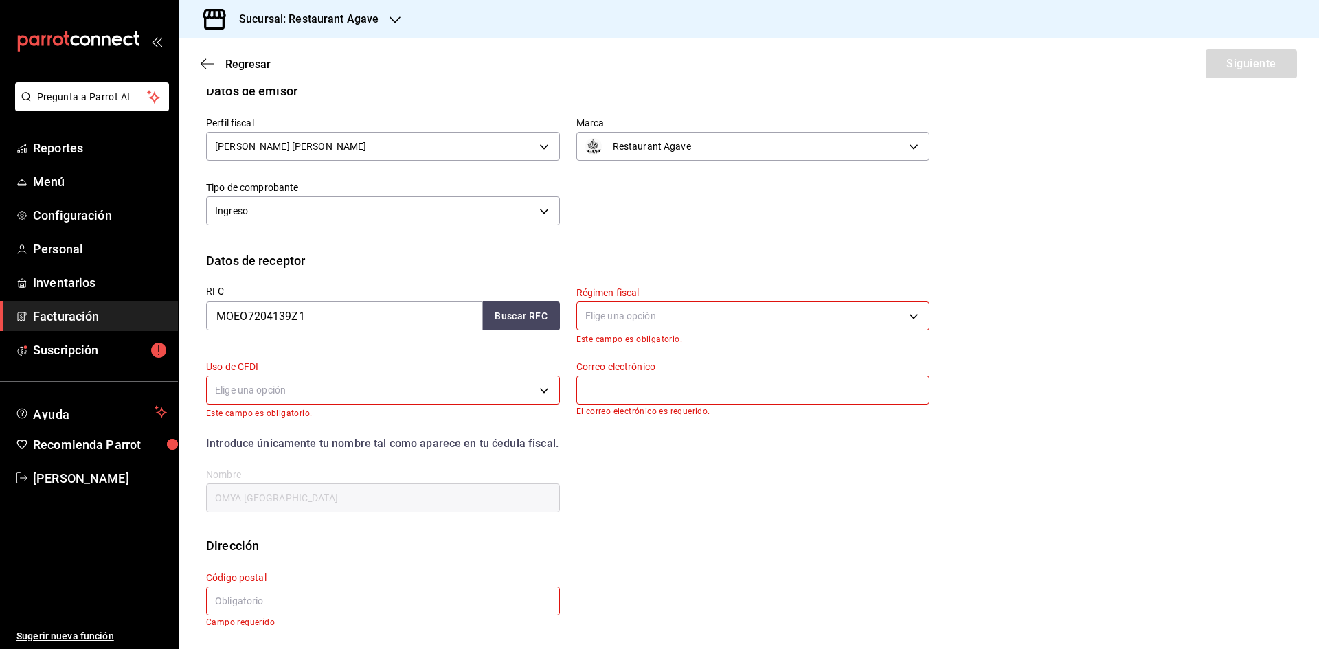
click at [843, 322] on body "Pregunta a Parrot AI Reportes Menú Configuración Personal Inventarios Facturaci…" at bounding box center [659, 324] width 1319 height 649
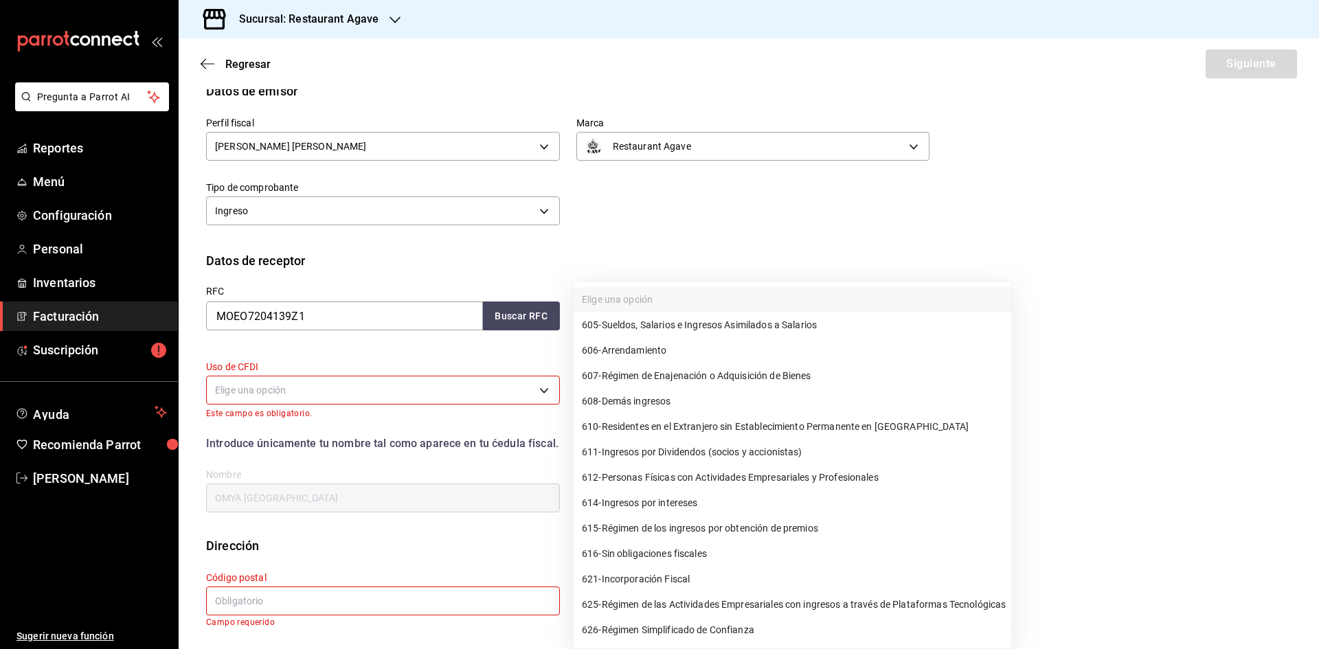
click at [809, 478] on span "612 - Personas Físicas con Actividades Empresariales y Profesionales" at bounding box center [730, 478] width 297 height 14
type input "612"
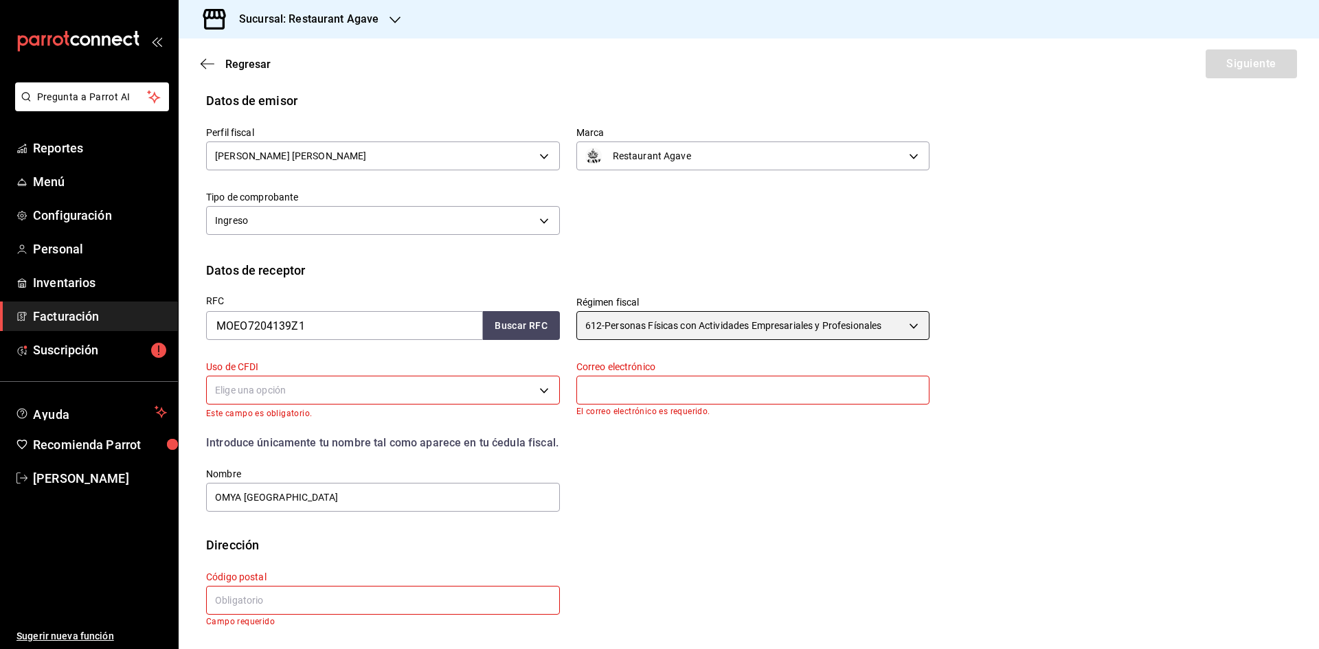
scroll to position [66, 0]
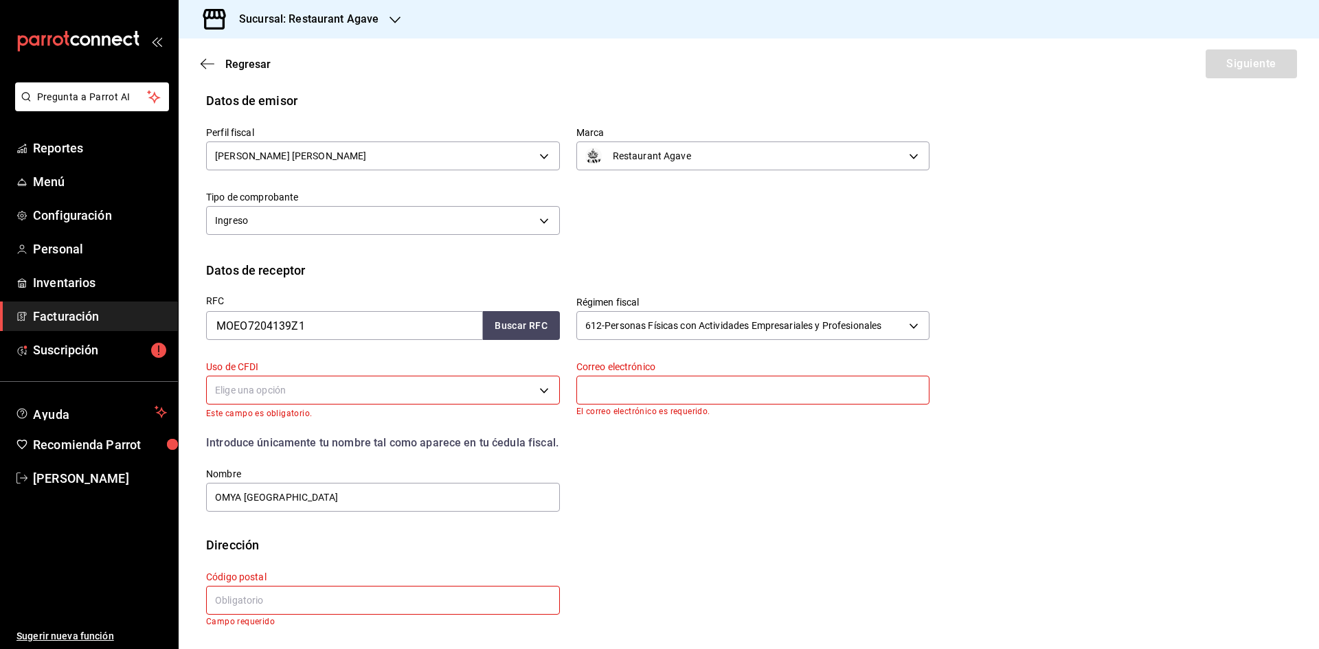
click at [485, 398] on body "Pregunta a Parrot AI Reportes Menú Configuración Personal Inventarios Facturaci…" at bounding box center [659, 324] width 1319 height 649
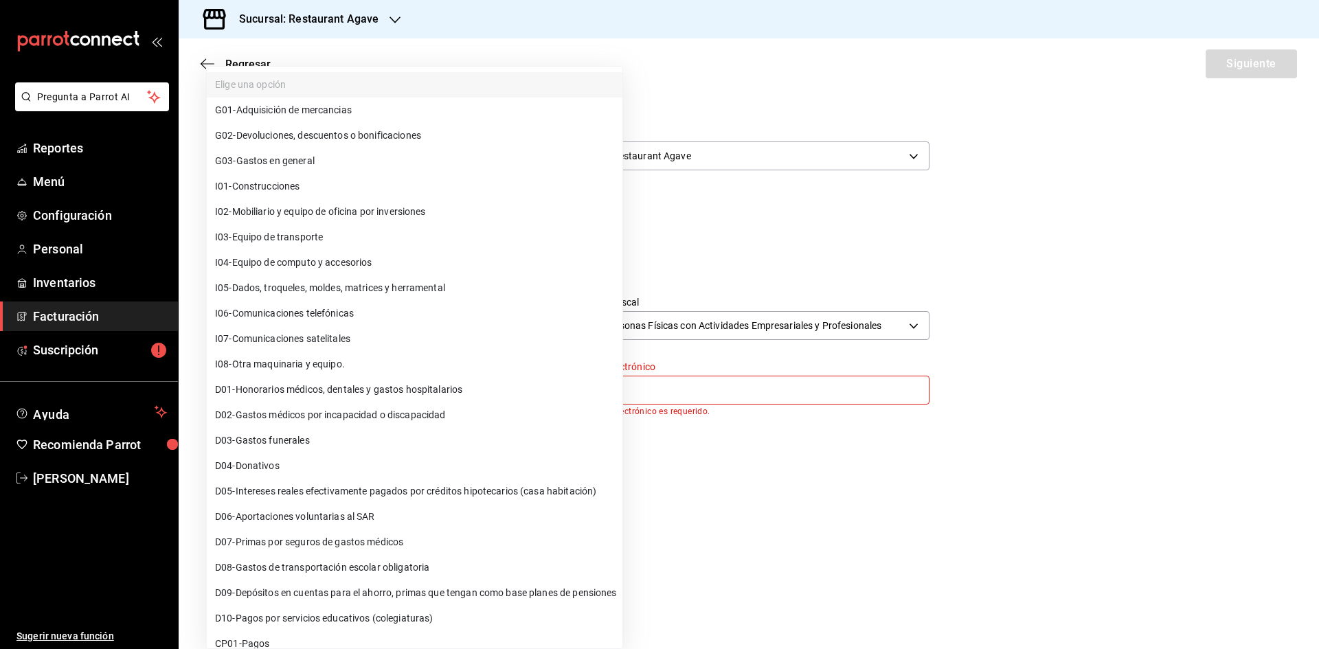
click at [429, 159] on li "G03 - Gastos en general" at bounding box center [415, 160] width 416 height 25
type input "G03"
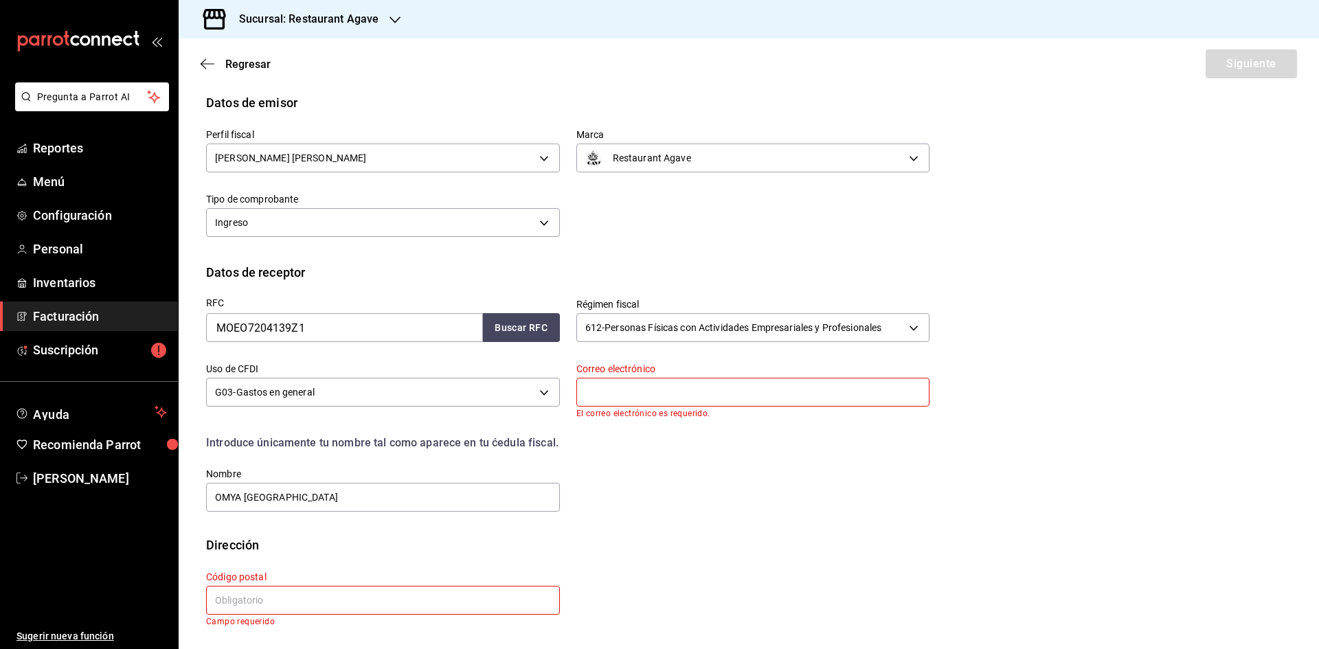
click at [651, 400] on input "text" at bounding box center [754, 392] width 354 height 29
click at [423, 599] on input "text" at bounding box center [383, 600] width 354 height 29
click at [597, 523] on div "RFC MOEO7204139Z1 Buscar RFC Régimen fiscal 612 - Personas Físicas con Activida…" at bounding box center [749, 409] width 1086 height 254
click at [344, 487] on input "OMYA [GEOGRAPHIC_DATA]" at bounding box center [383, 497] width 354 height 29
click at [348, 494] on input "OMYA [GEOGRAPHIC_DATA]" at bounding box center [383, 497] width 354 height 29
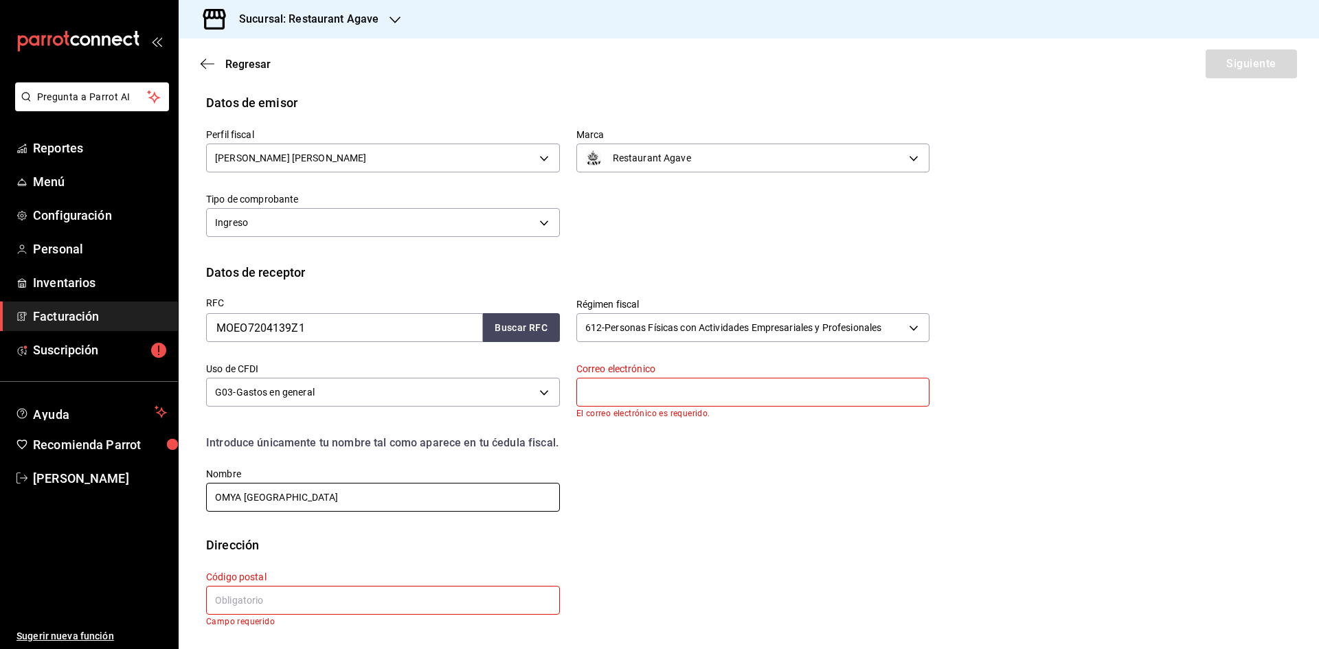
click at [348, 494] on input "OMYA [GEOGRAPHIC_DATA]" at bounding box center [383, 497] width 354 height 29
type input "P"
type input "[PERSON_NAME]"
click at [353, 599] on input "text" at bounding box center [383, 600] width 354 height 29
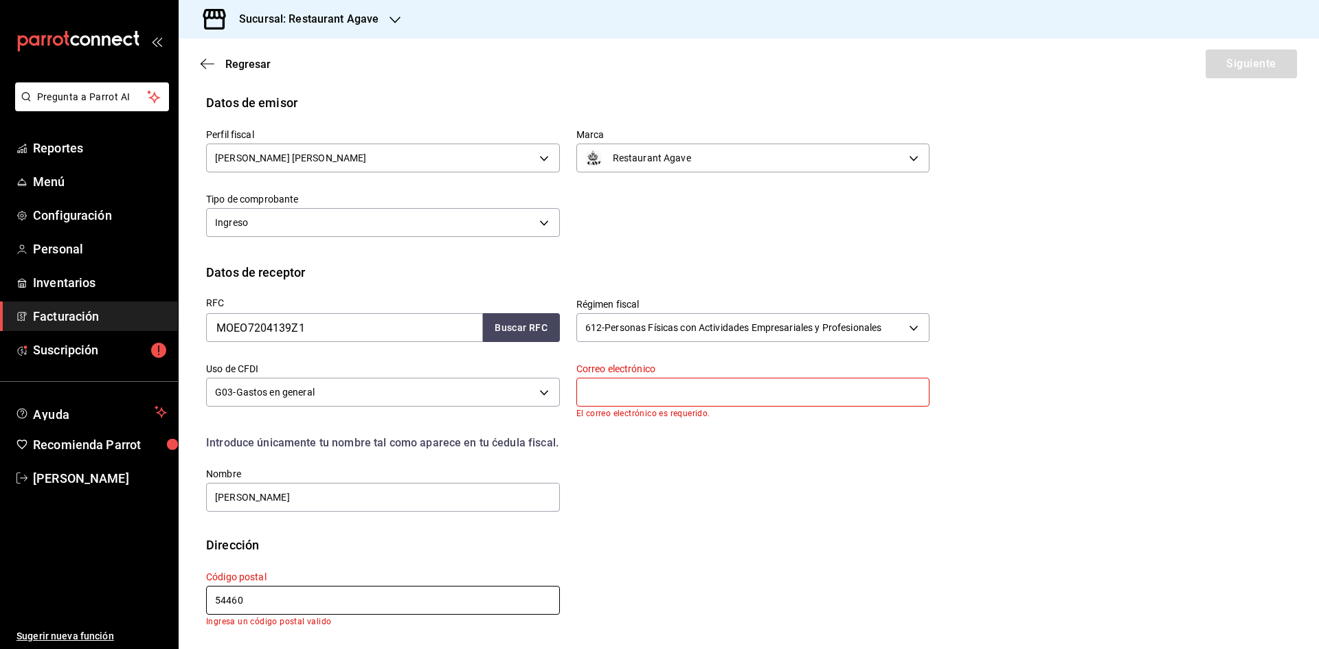
scroll to position [54, 0]
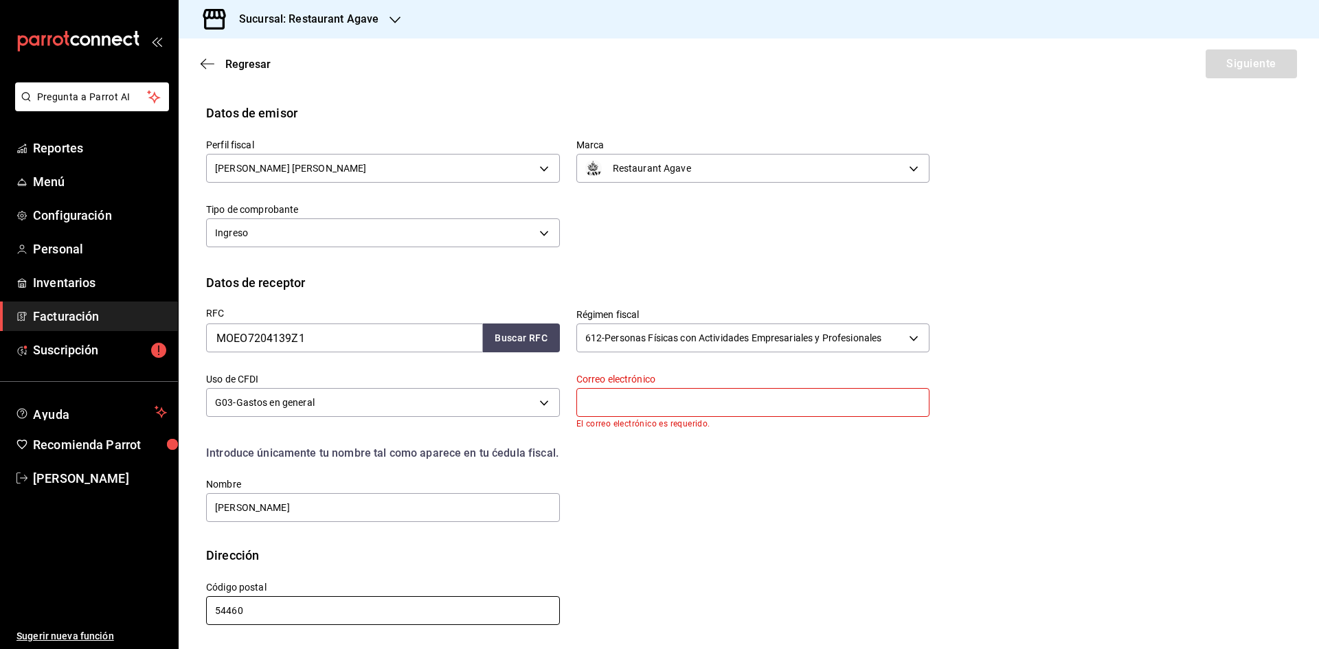
type input "54460"
click at [715, 408] on input "text" at bounding box center [754, 402] width 354 height 29
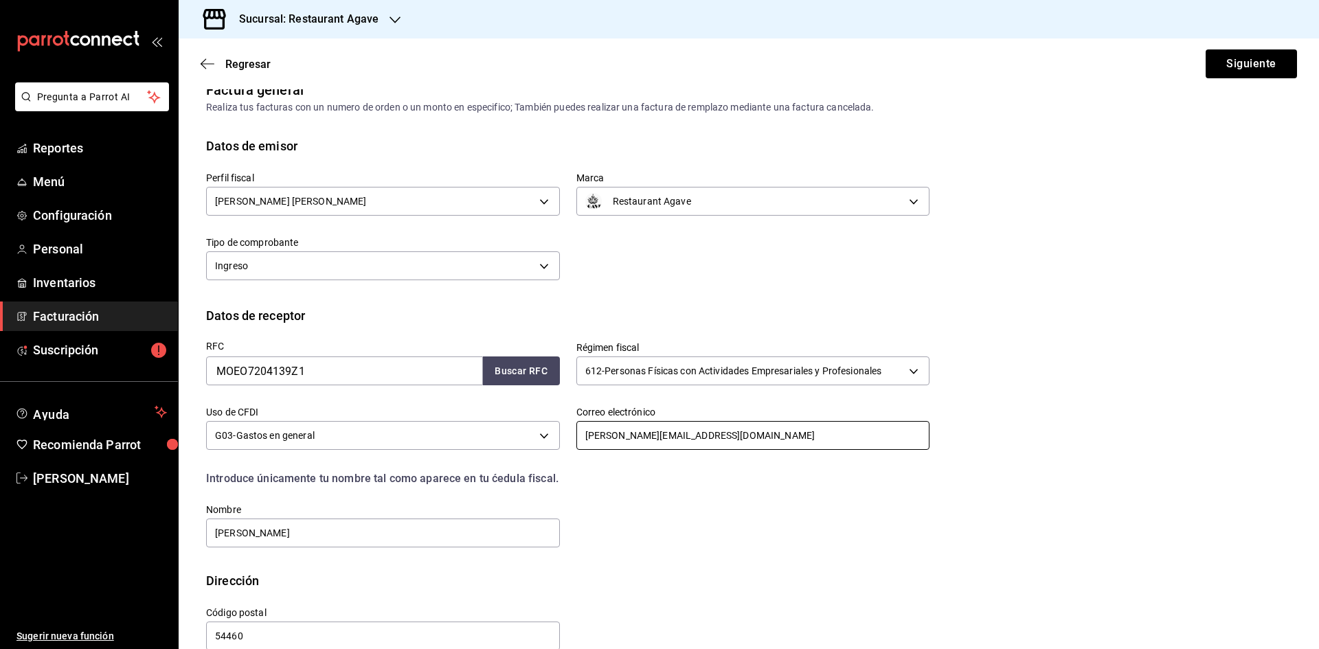
scroll to position [0, 0]
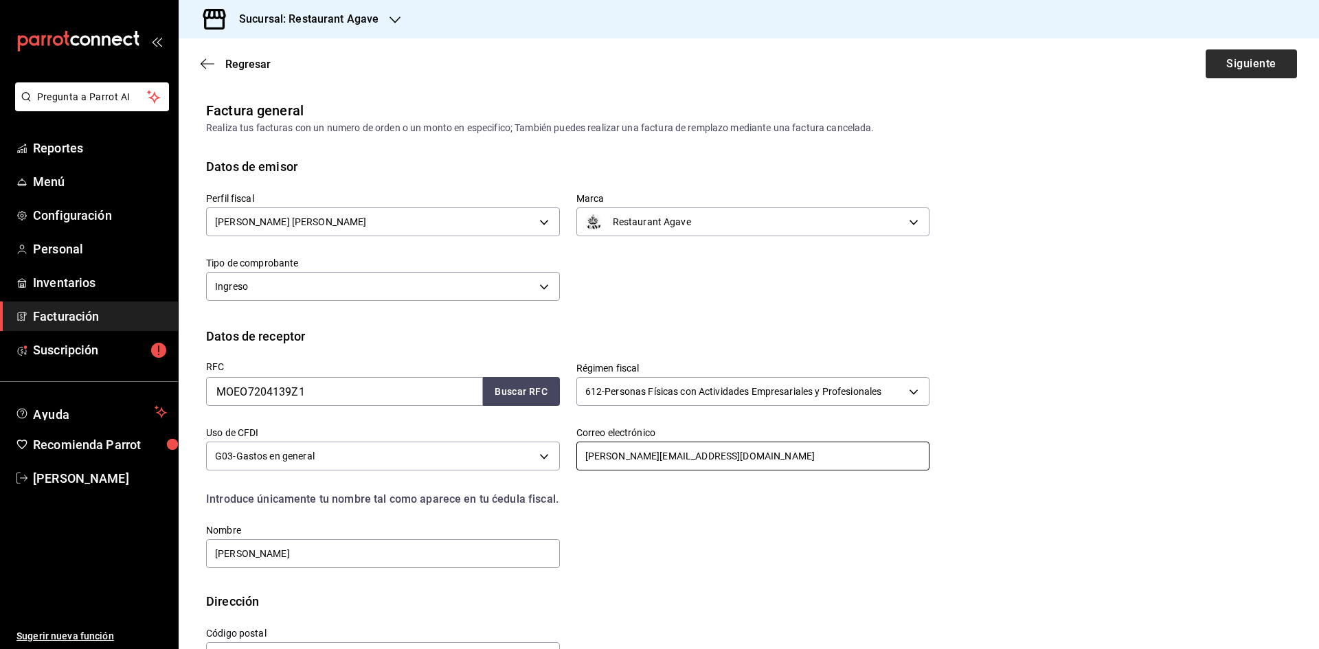
type input "[PERSON_NAME][EMAIL_ADDRESS][DOMAIN_NAME]"
click at [1247, 63] on button "Siguiente" at bounding box center [1251, 63] width 91 height 29
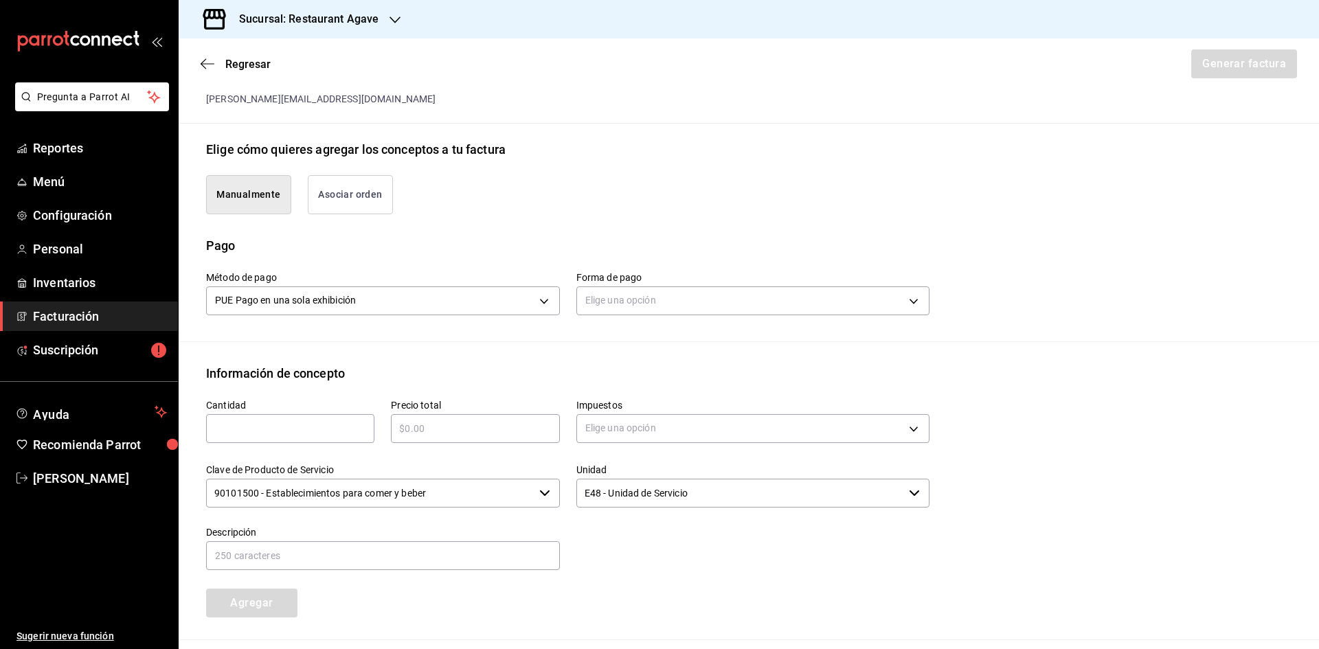
scroll to position [344, 0]
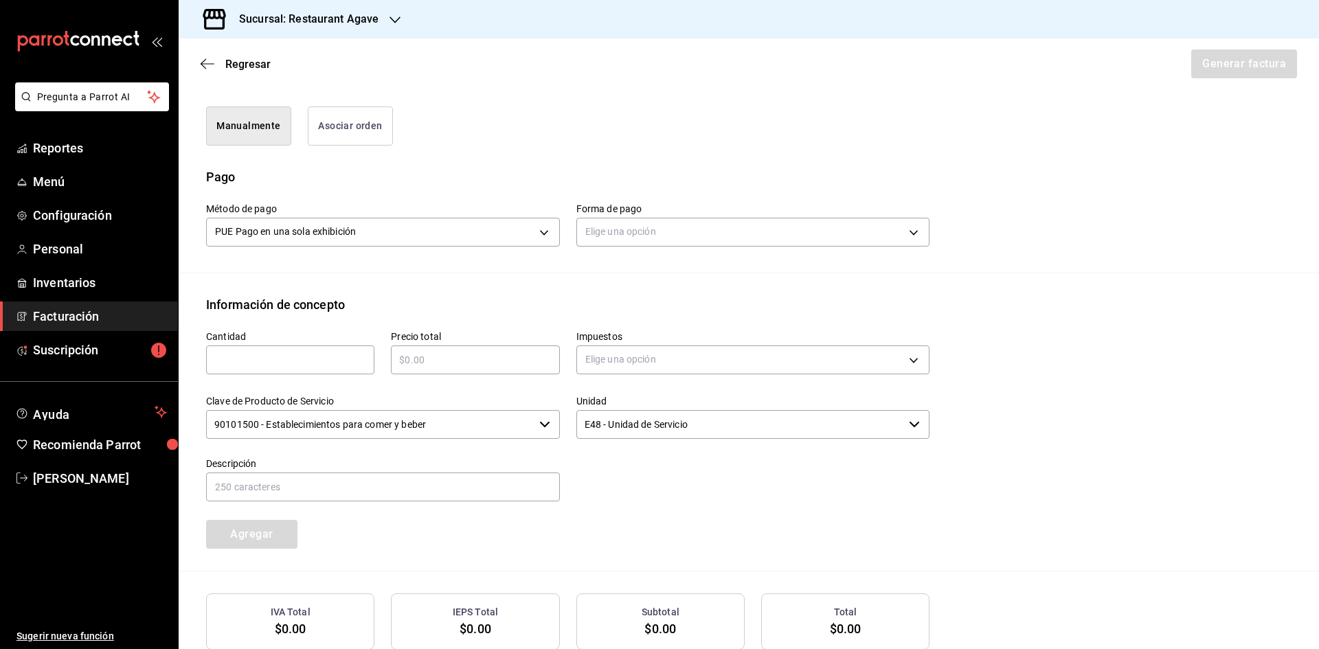
click at [286, 368] on div "​" at bounding box center [290, 360] width 168 height 29
type input "1"
click at [454, 368] on div "​" at bounding box center [475, 360] width 168 height 29
type input "$6905"
click at [603, 355] on body "Pregunta a Parrot AI Reportes Menú Configuración Personal Inventarios Facturaci…" at bounding box center [659, 324] width 1319 height 649
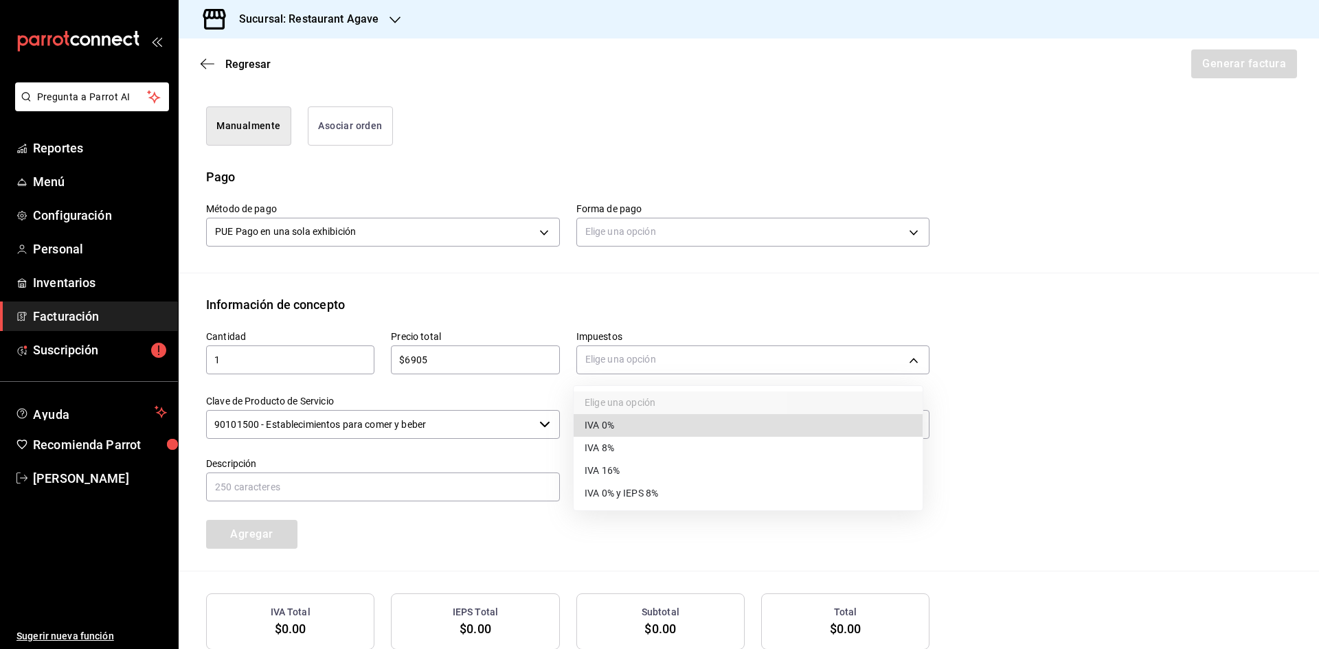
click at [648, 463] on li "IVA 16%" at bounding box center [748, 471] width 349 height 23
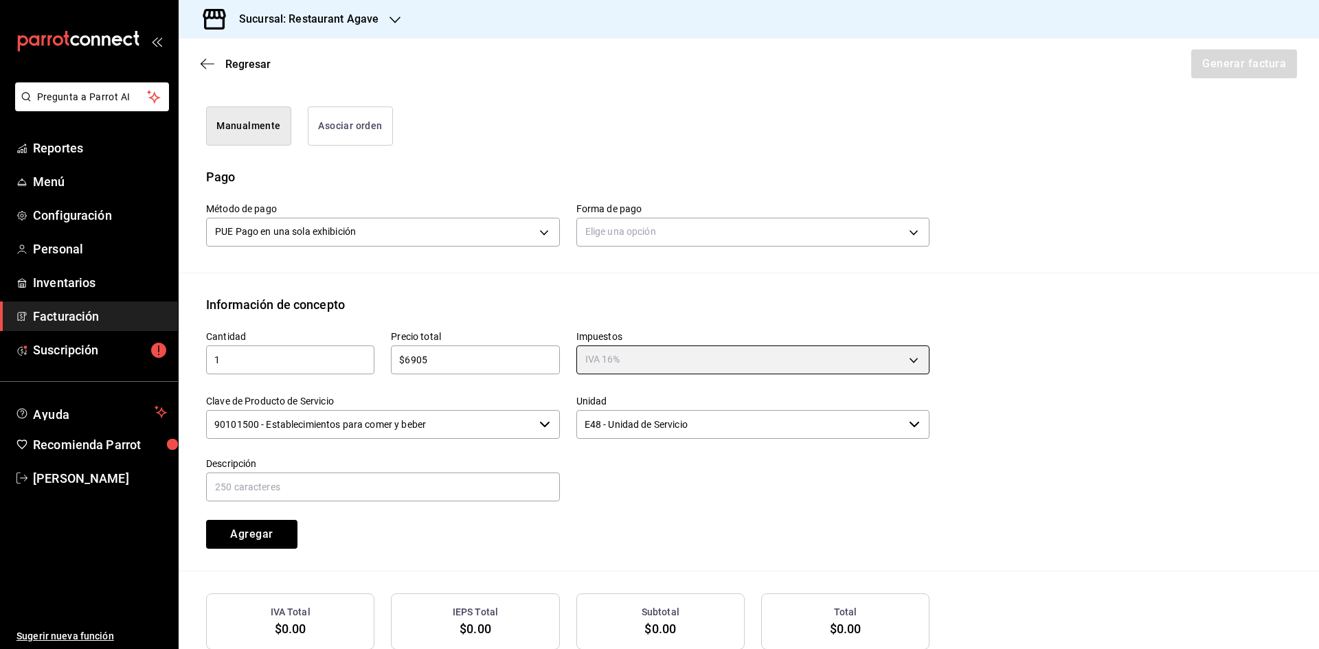
type input "IVA_16"
click at [285, 495] on input "text" at bounding box center [383, 487] width 354 height 29
type input "Consumo"
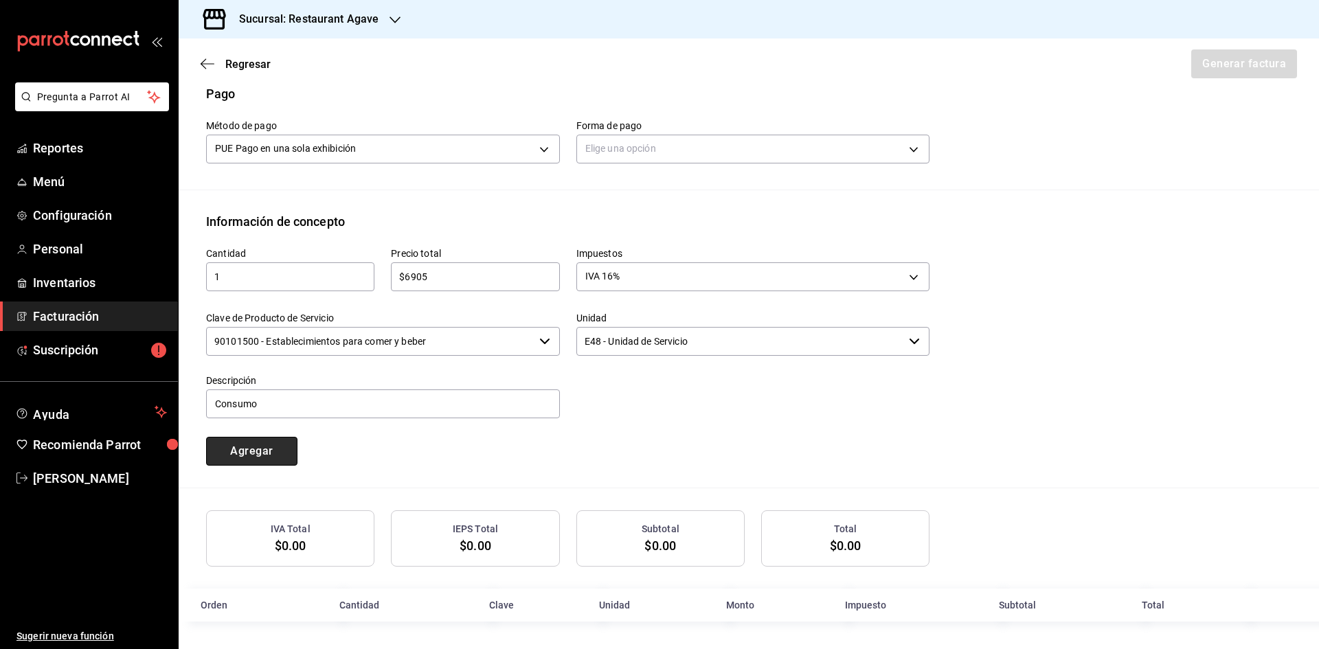
click at [241, 448] on button "Agregar" at bounding box center [251, 451] width 91 height 29
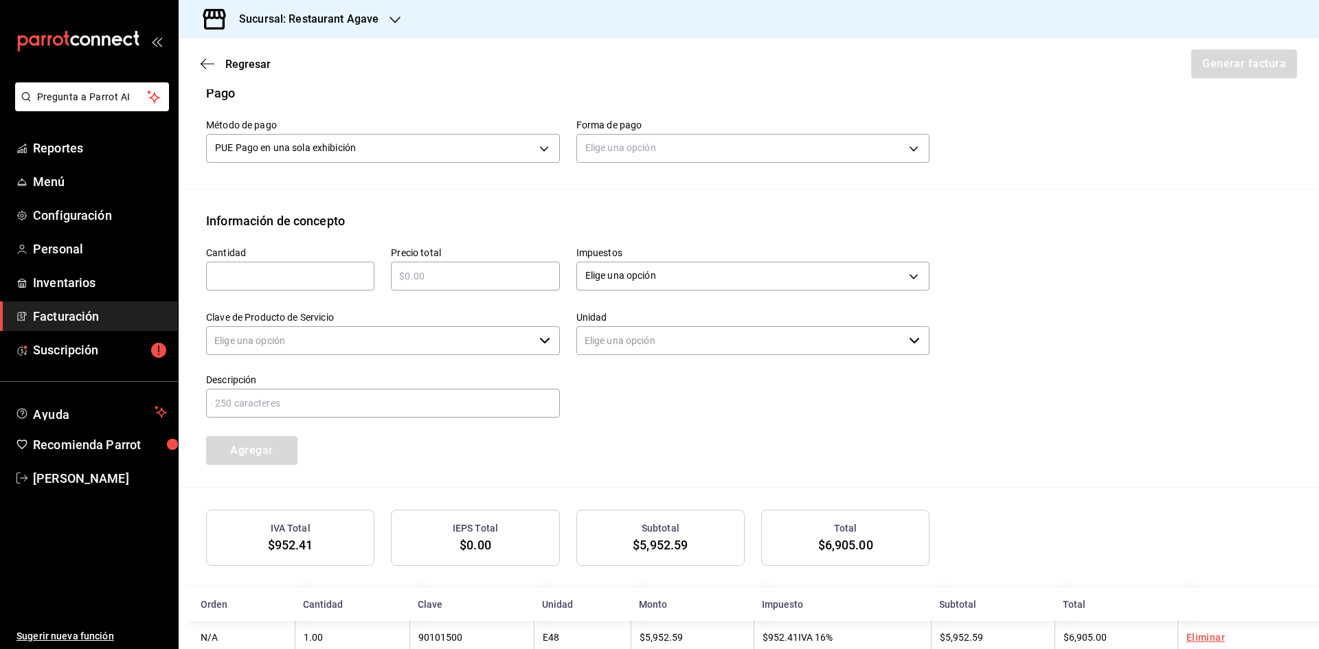
type input "90101500 - Establecimientos para comer y beber"
type input "E48 - Unidad de Servicio"
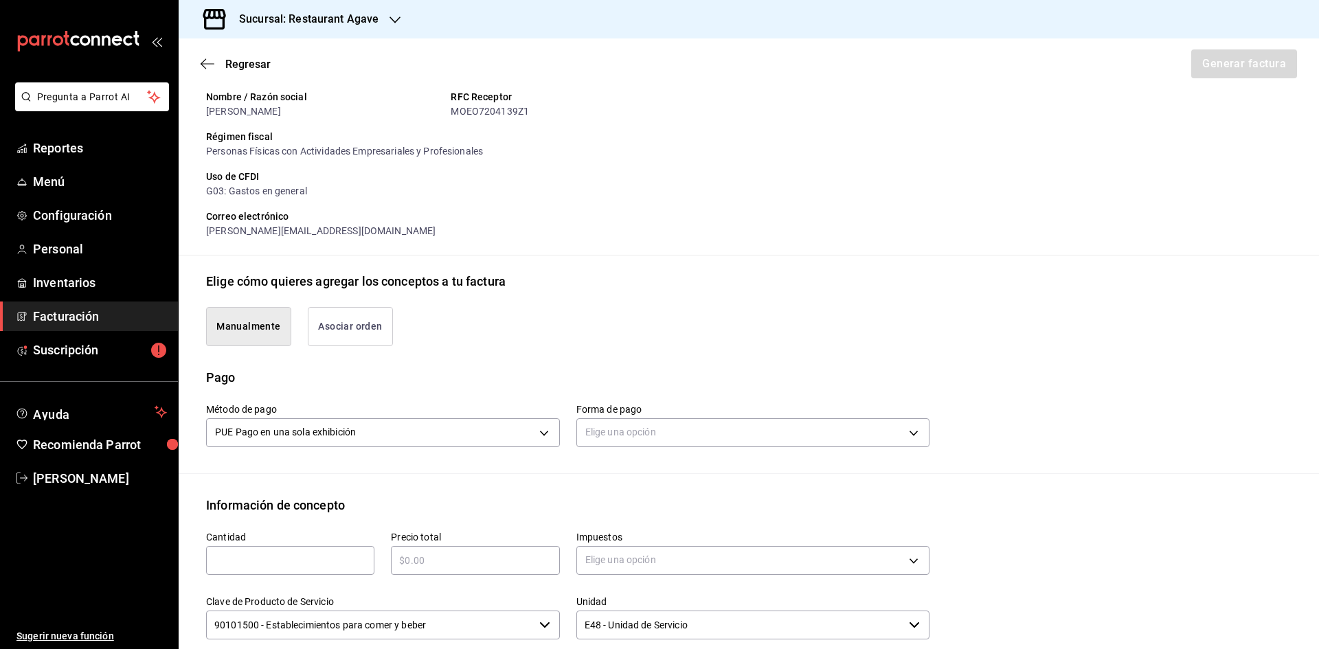
scroll to position [118, 0]
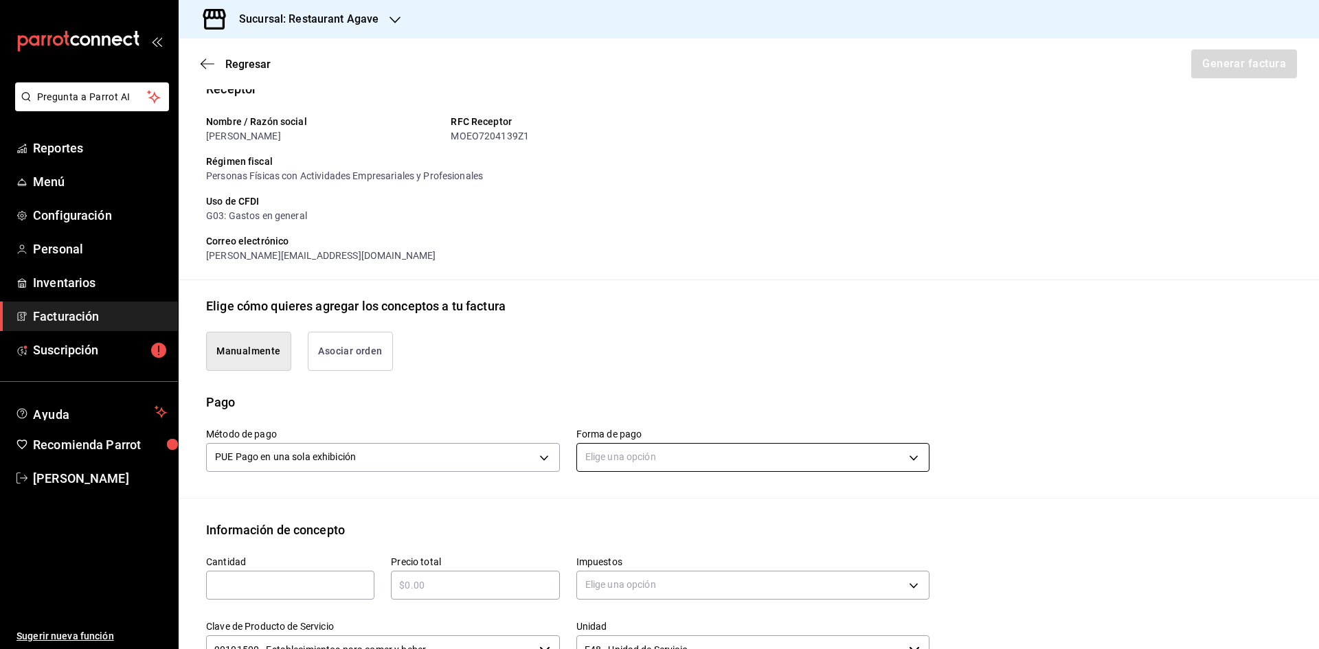
click at [841, 463] on body "Pregunta a Parrot AI Reportes Menú Configuración Personal Inventarios Facturaci…" at bounding box center [659, 324] width 1319 height 649
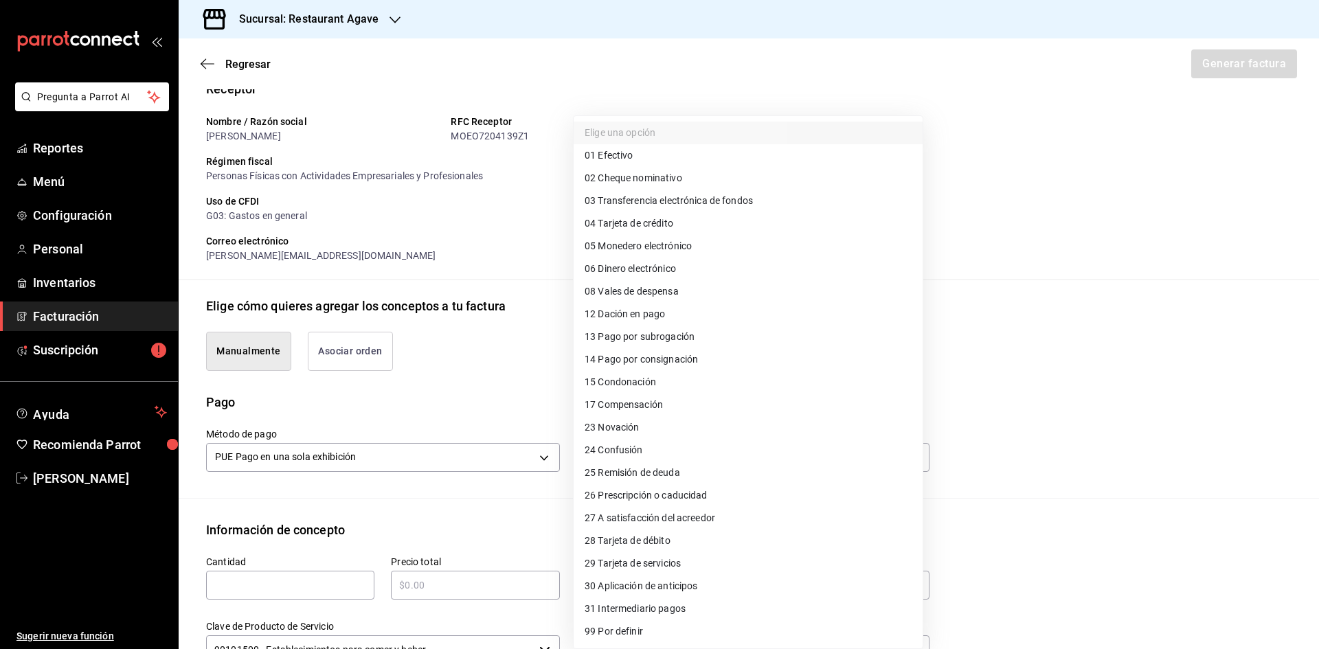
click at [743, 543] on li "28 Tarjeta de débito" at bounding box center [748, 541] width 349 height 23
type input "28"
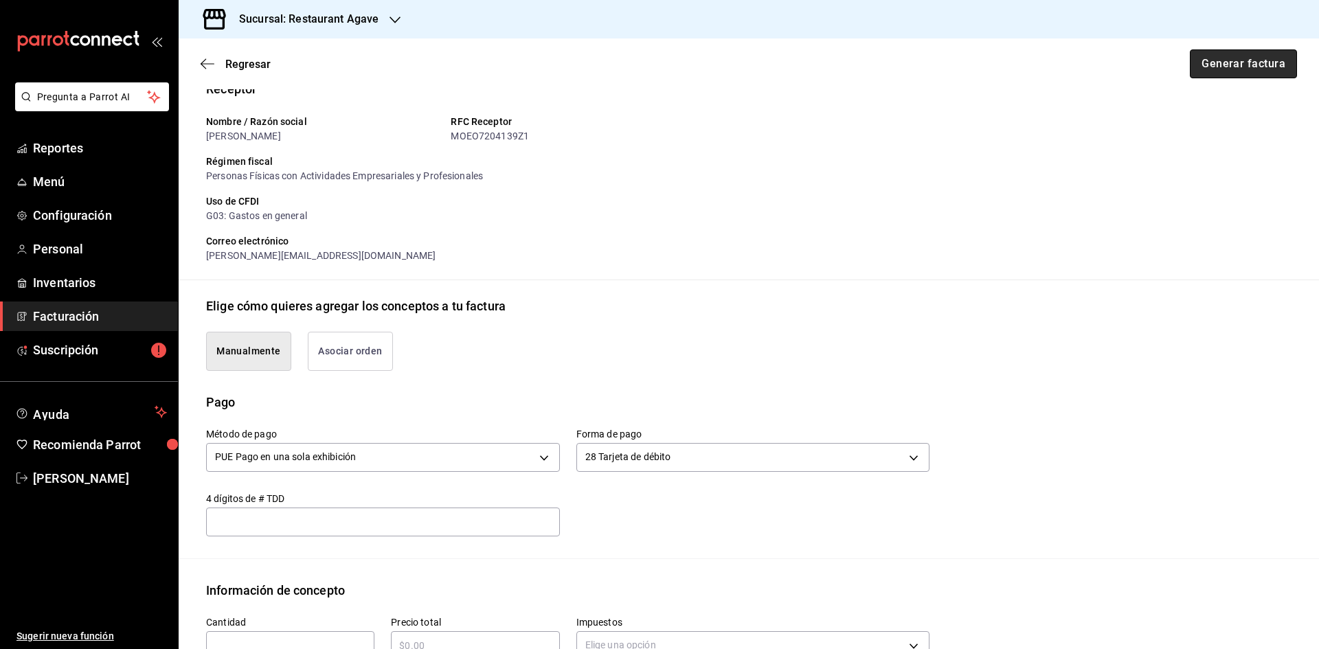
click at [1243, 61] on button "Generar factura" at bounding box center [1243, 63] width 107 height 29
